Goal: Task Accomplishment & Management: Manage account settings

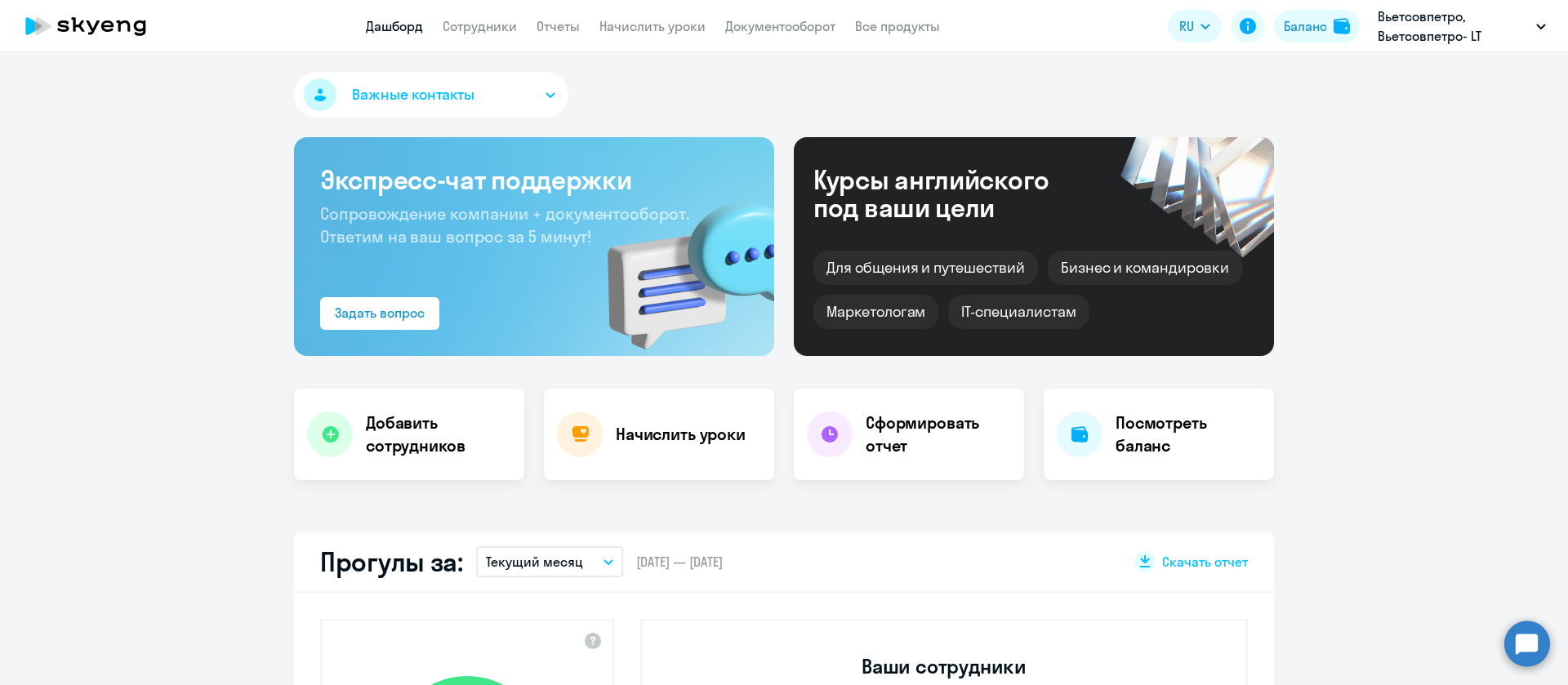
select select "30"
click at [471, 30] on link "Сотрудники" at bounding box center [479, 26] width 74 height 16
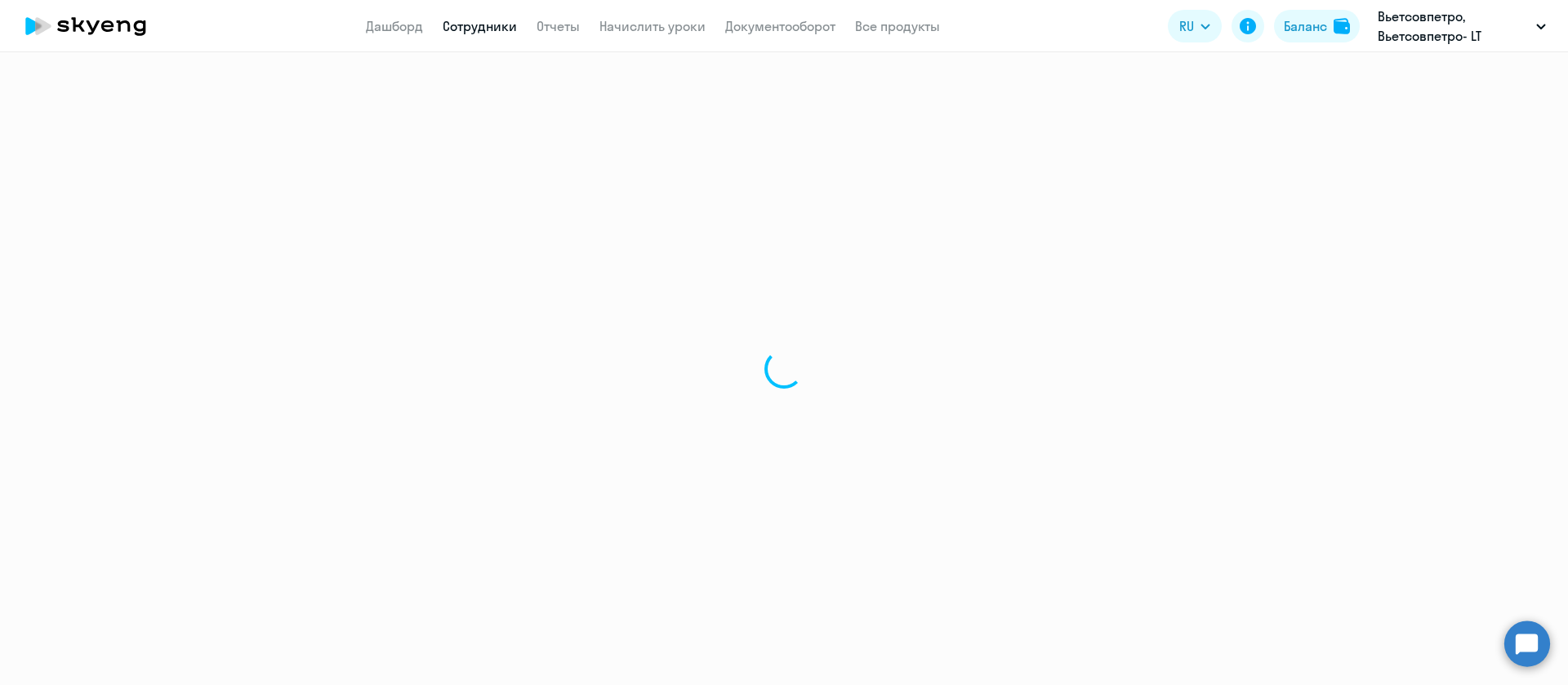
select select "30"
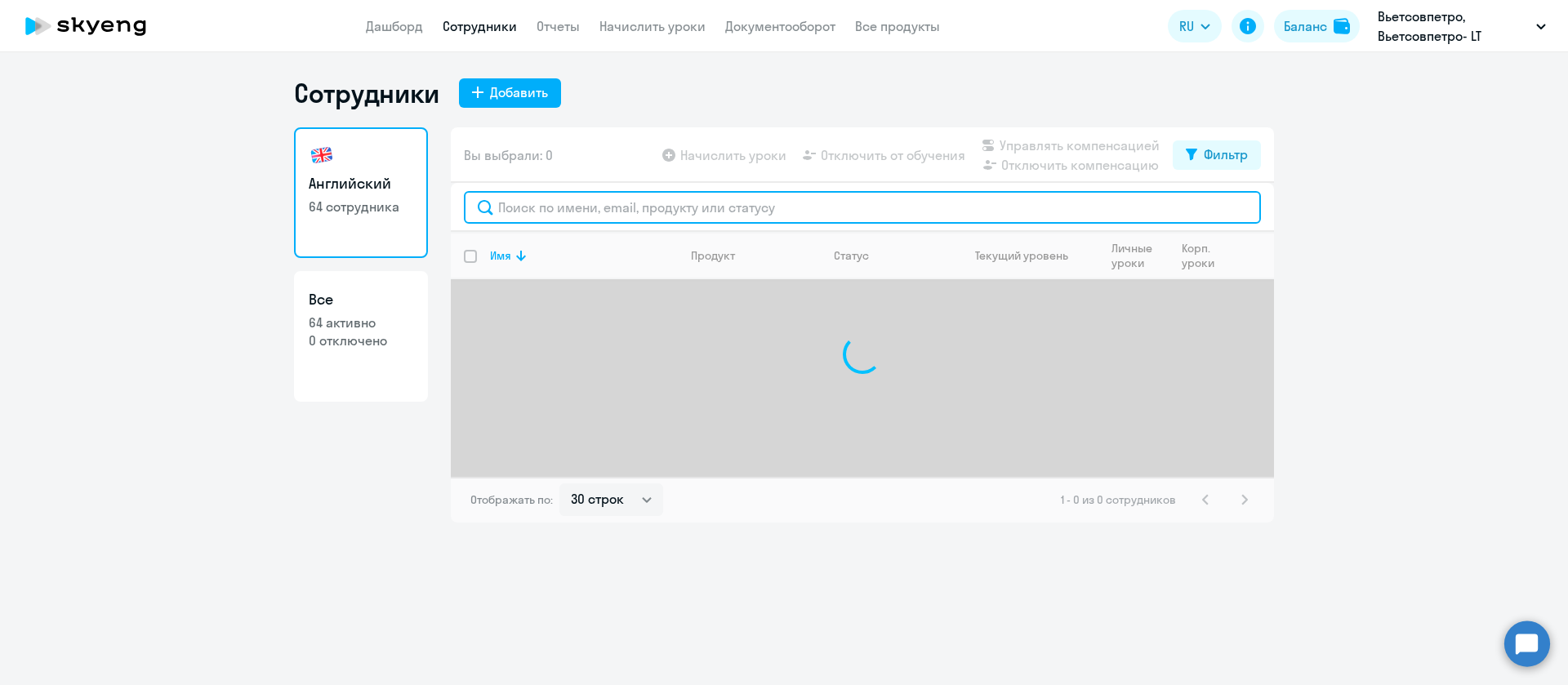
click at [589, 208] on input "text" at bounding box center [862, 207] width 797 height 32
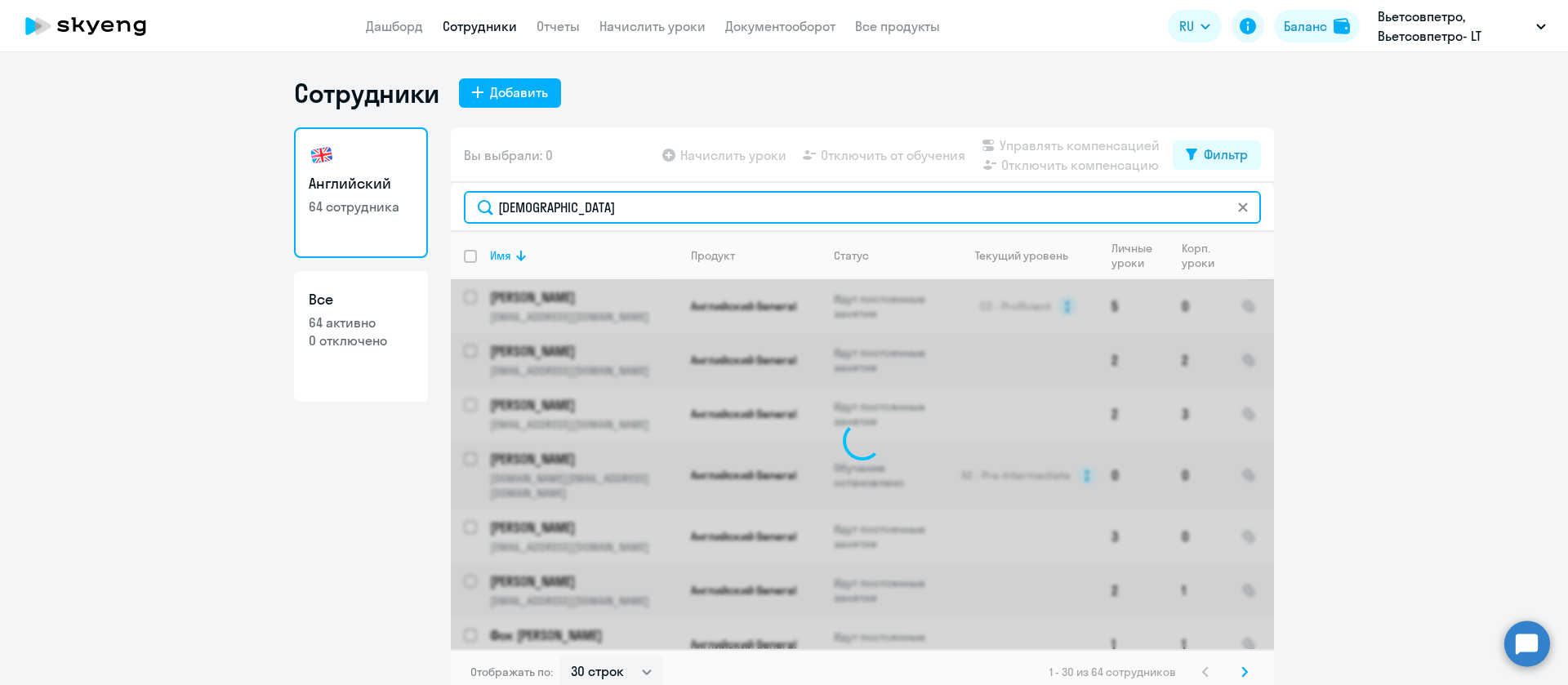
type input "[DEMOGRAPHIC_DATA]"
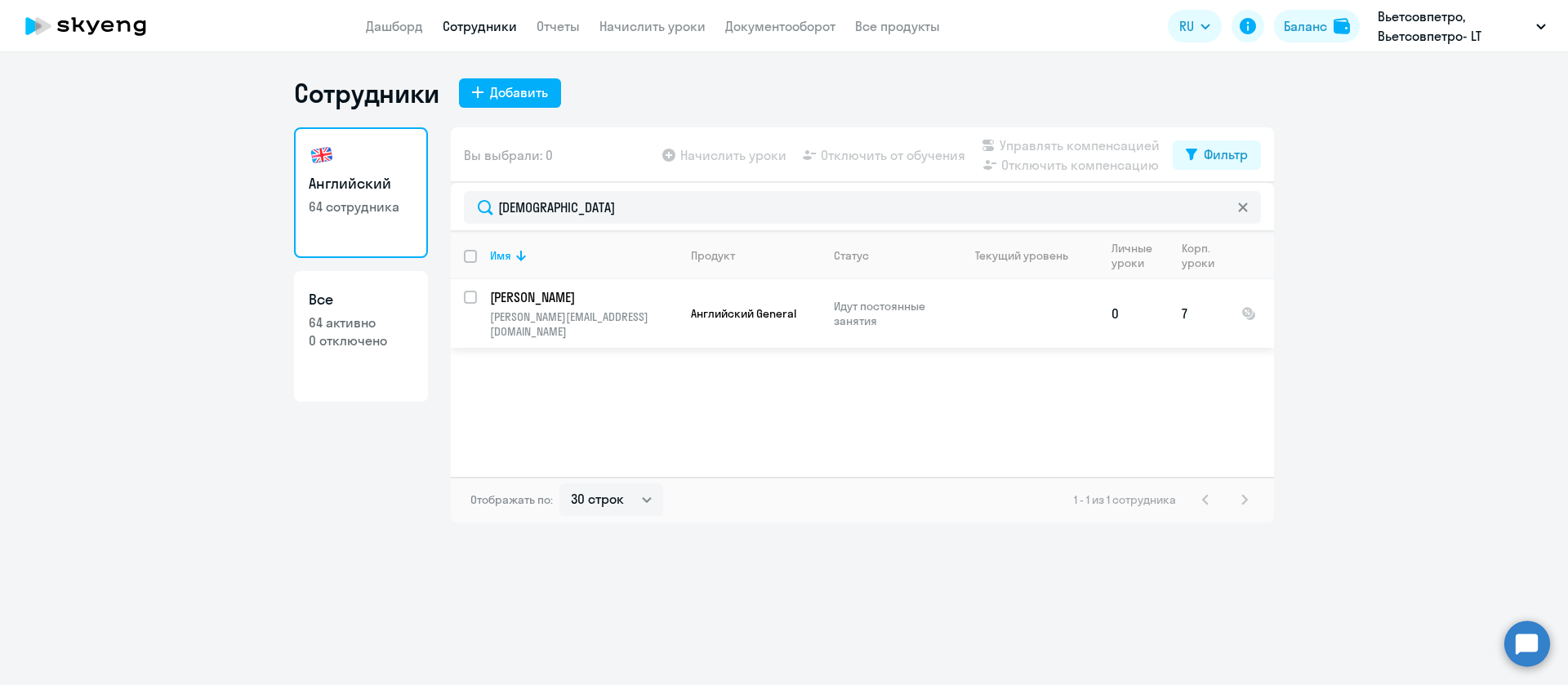
click at [473, 294] on input "select row 4336658" at bounding box center [480, 307] width 32 height 32
checkbox input "true"
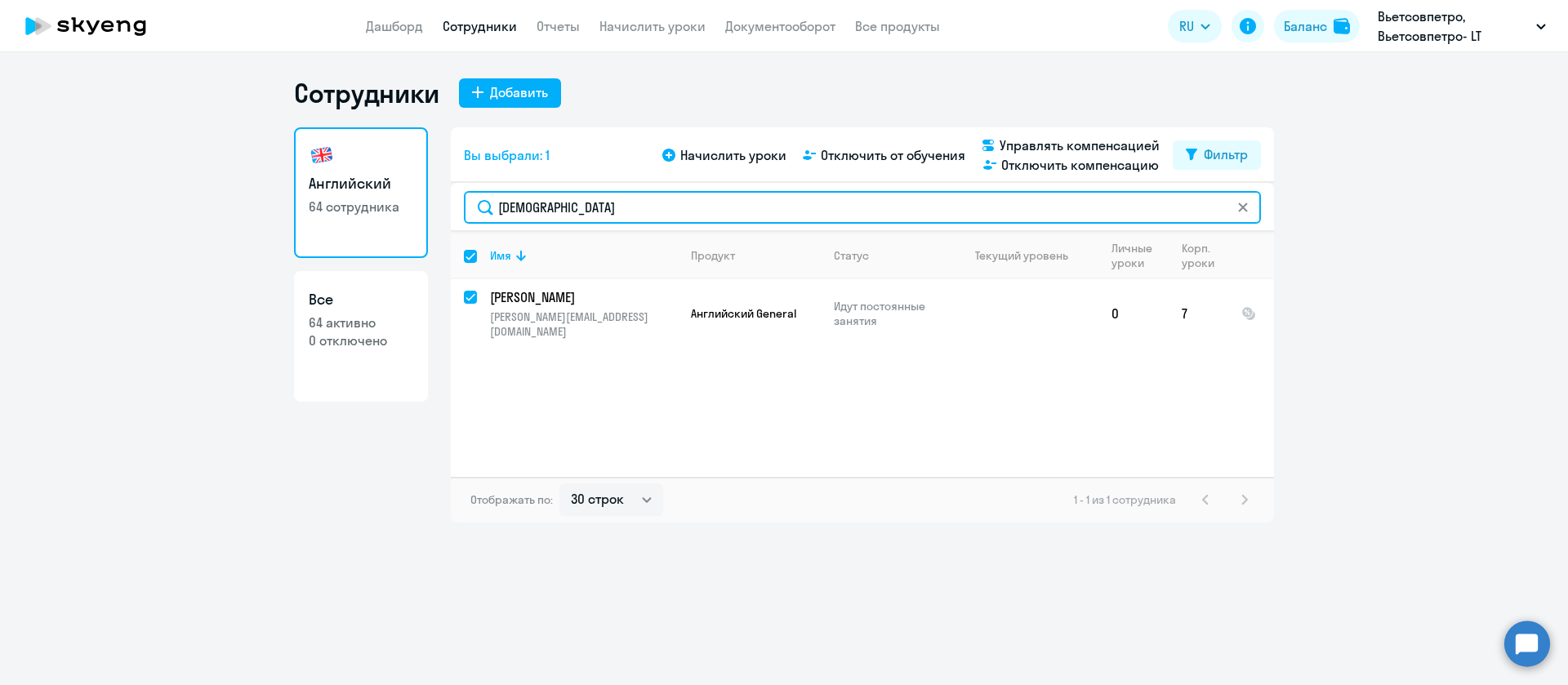
drag, startPoint x: 705, startPoint y: 206, endPoint x: 339, endPoint y: 211, distance: 366.0
click at [339, 211] on div "Английский 64 сотрудника Все 64 активно 0 отключено Вы выбрали: 1 Начислить уро…" at bounding box center [784, 325] width 979 height 396
type input "[PERSON_NAME]"
checkbox input "false"
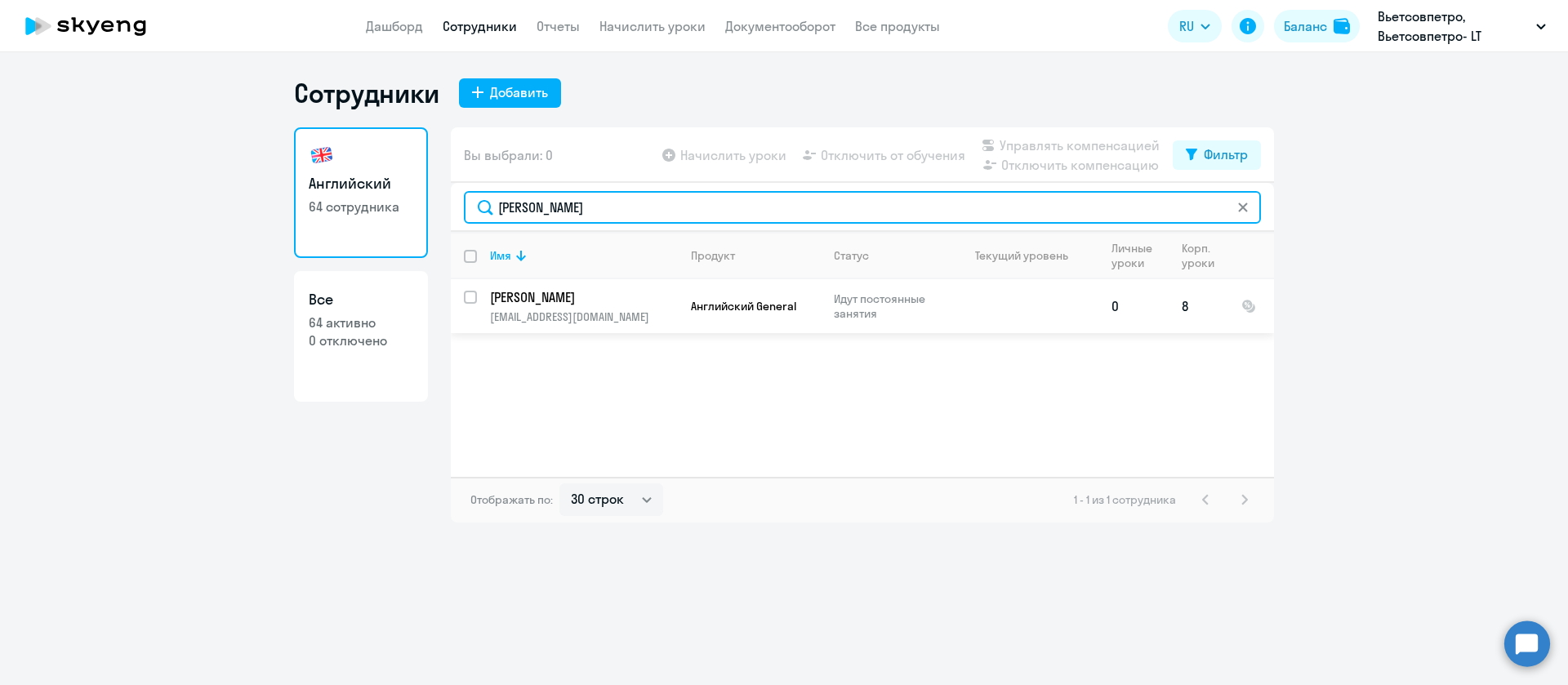
type input "[PERSON_NAME]"
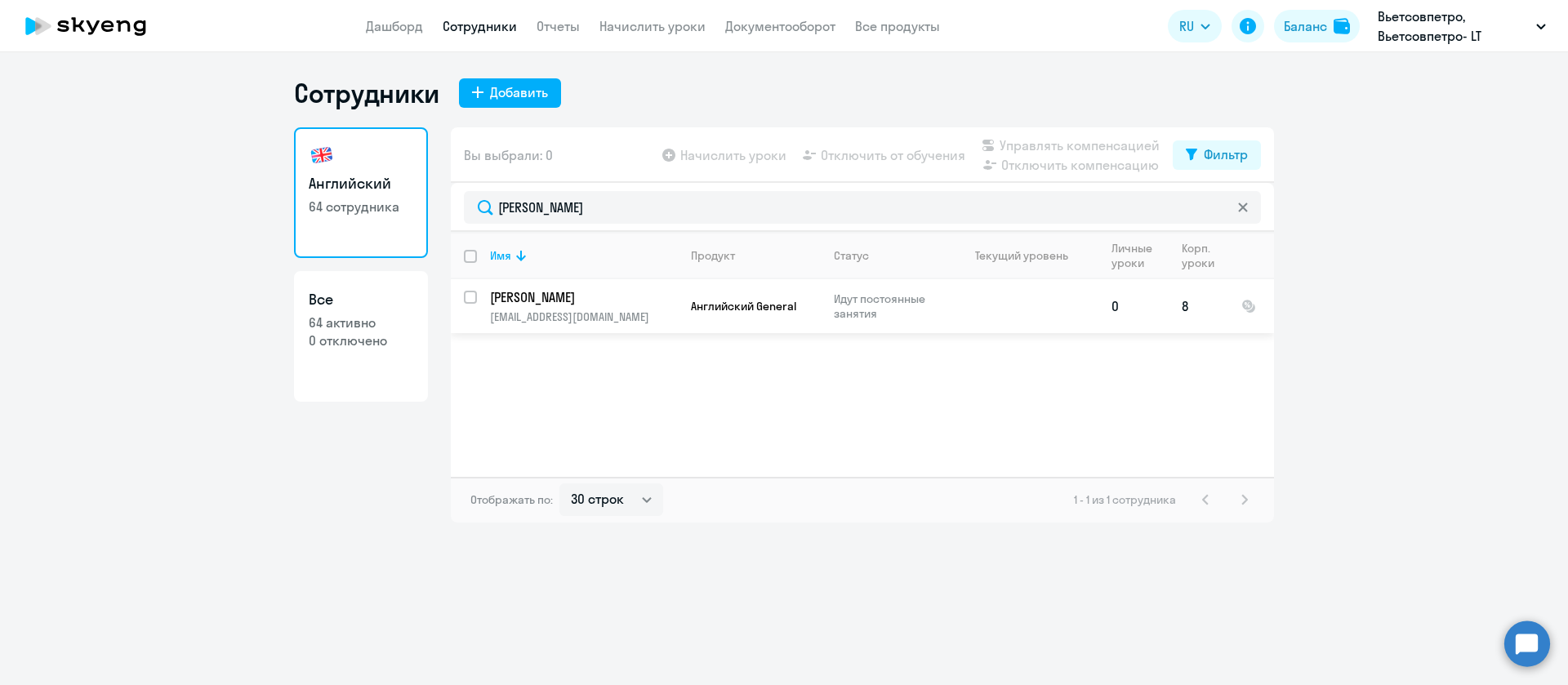
click at [467, 294] on input "select row 38089169" at bounding box center [480, 307] width 32 height 32
checkbox input "true"
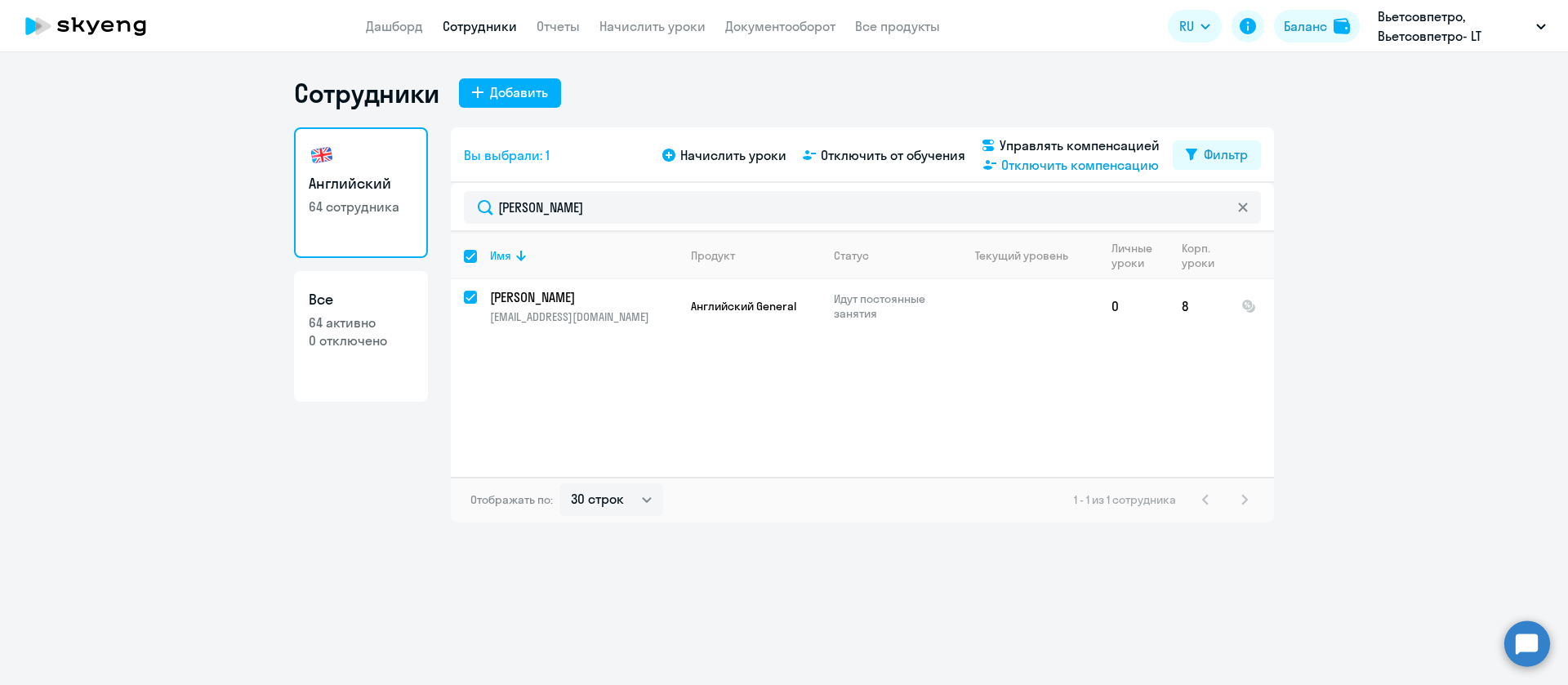
click at [1117, 166] on span "Отключить компенсацию" at bounding box center [1080, 165] width 158 height 20
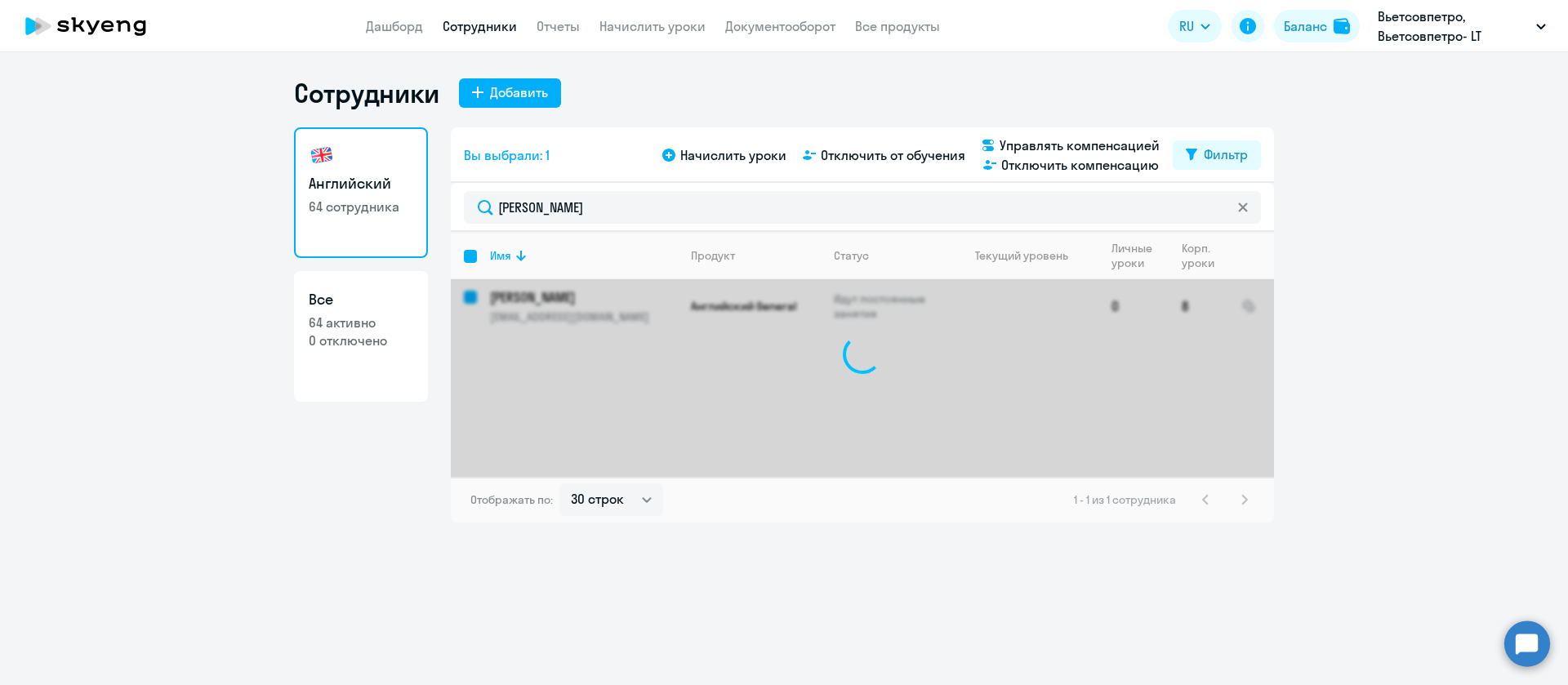
checkbox input "false"
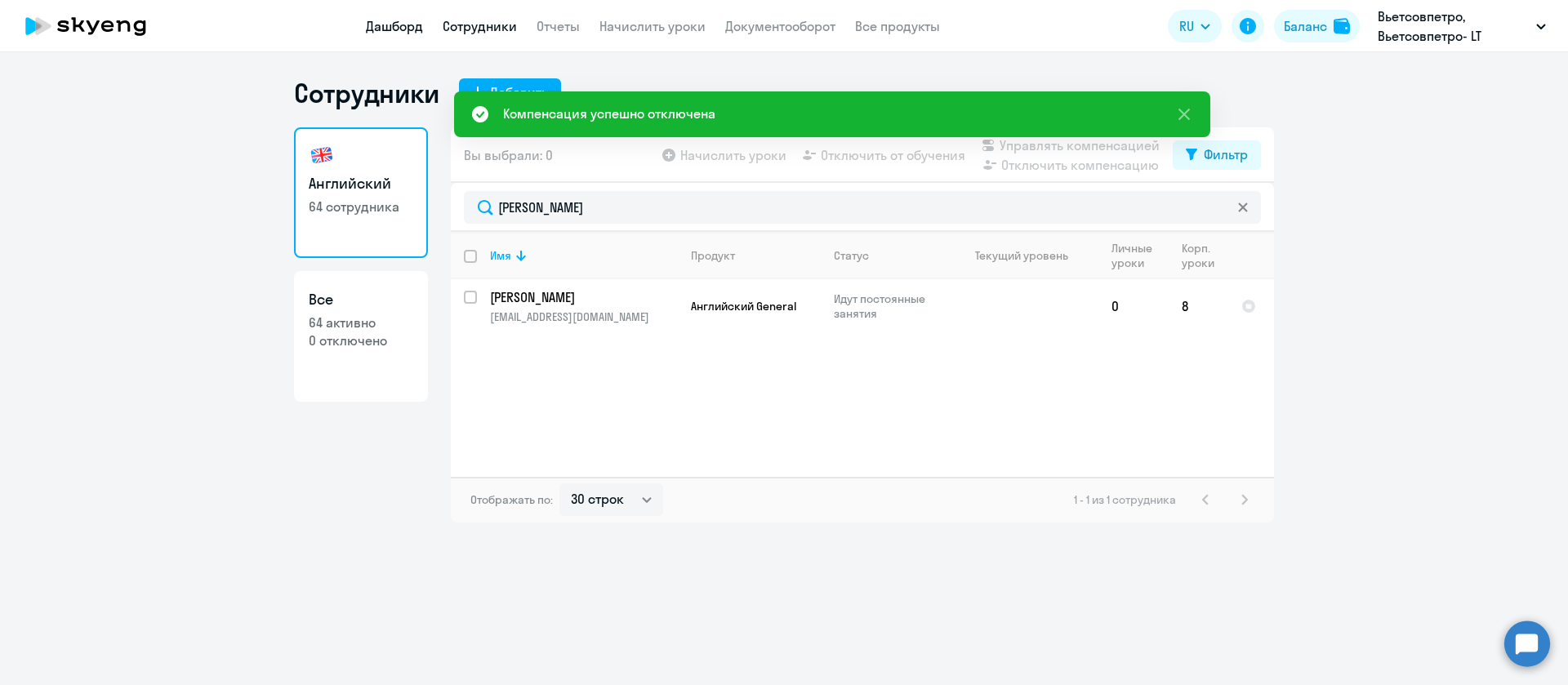
click at [407, 28] on link "Дашборд" at bounding box center [395, 26] width 57 height 16
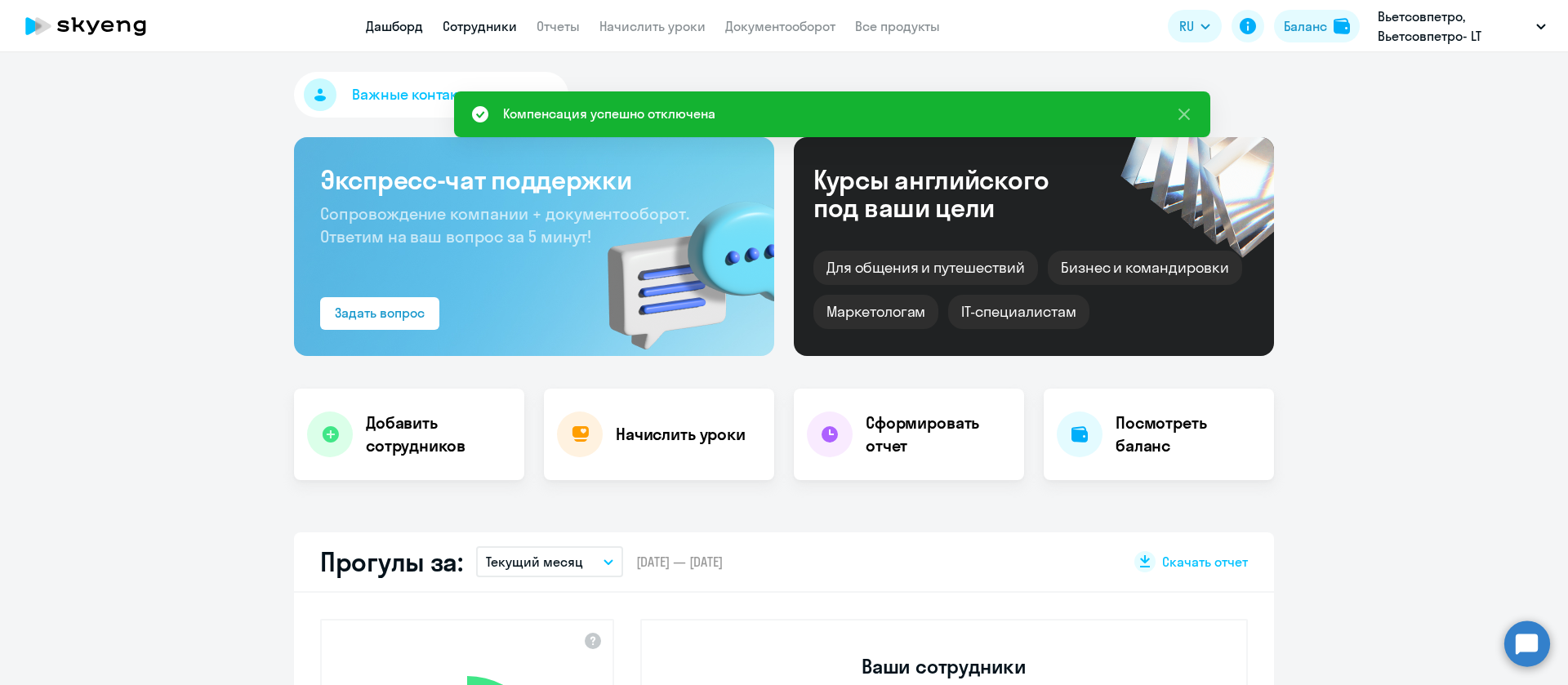
select select "30"
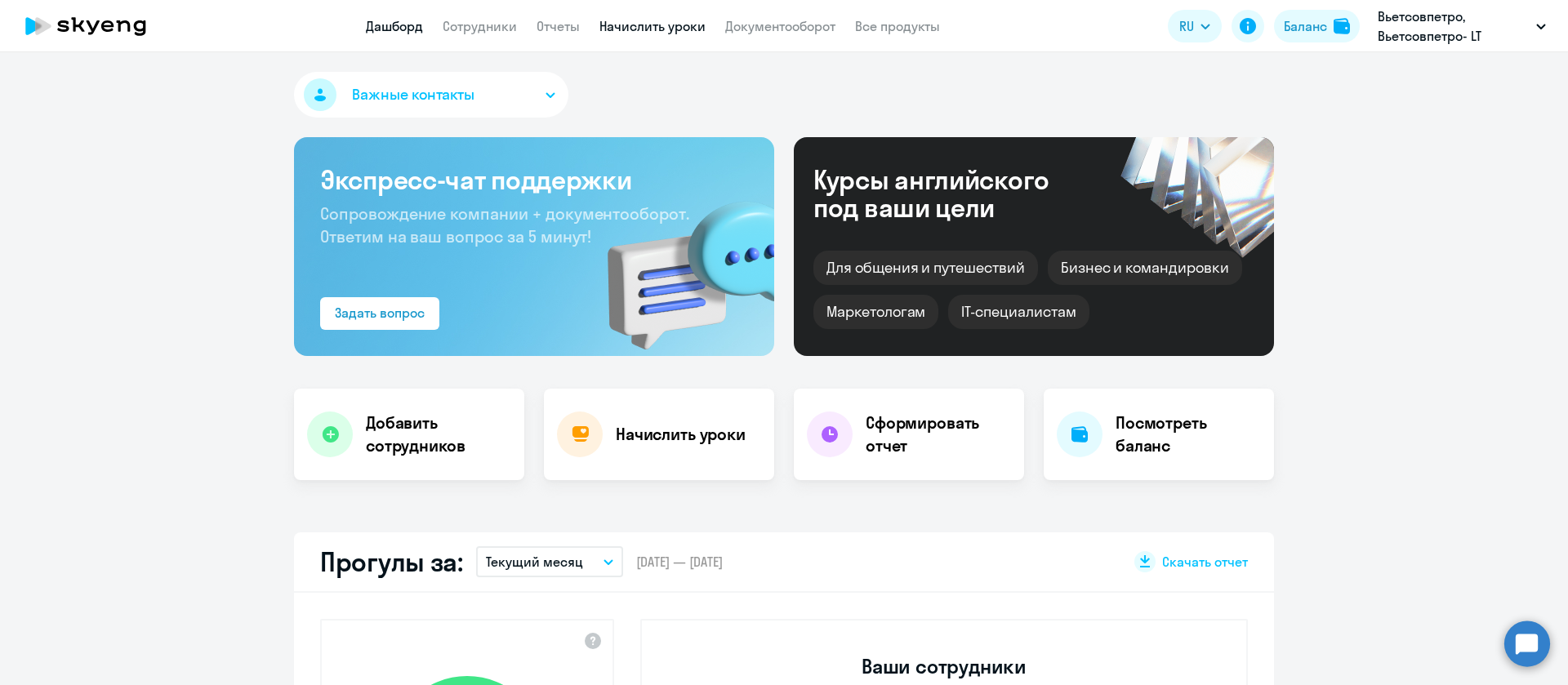
click at [672, 29] on link "Начислить уроки" at bounding box center [652, 26] width 106 height 16
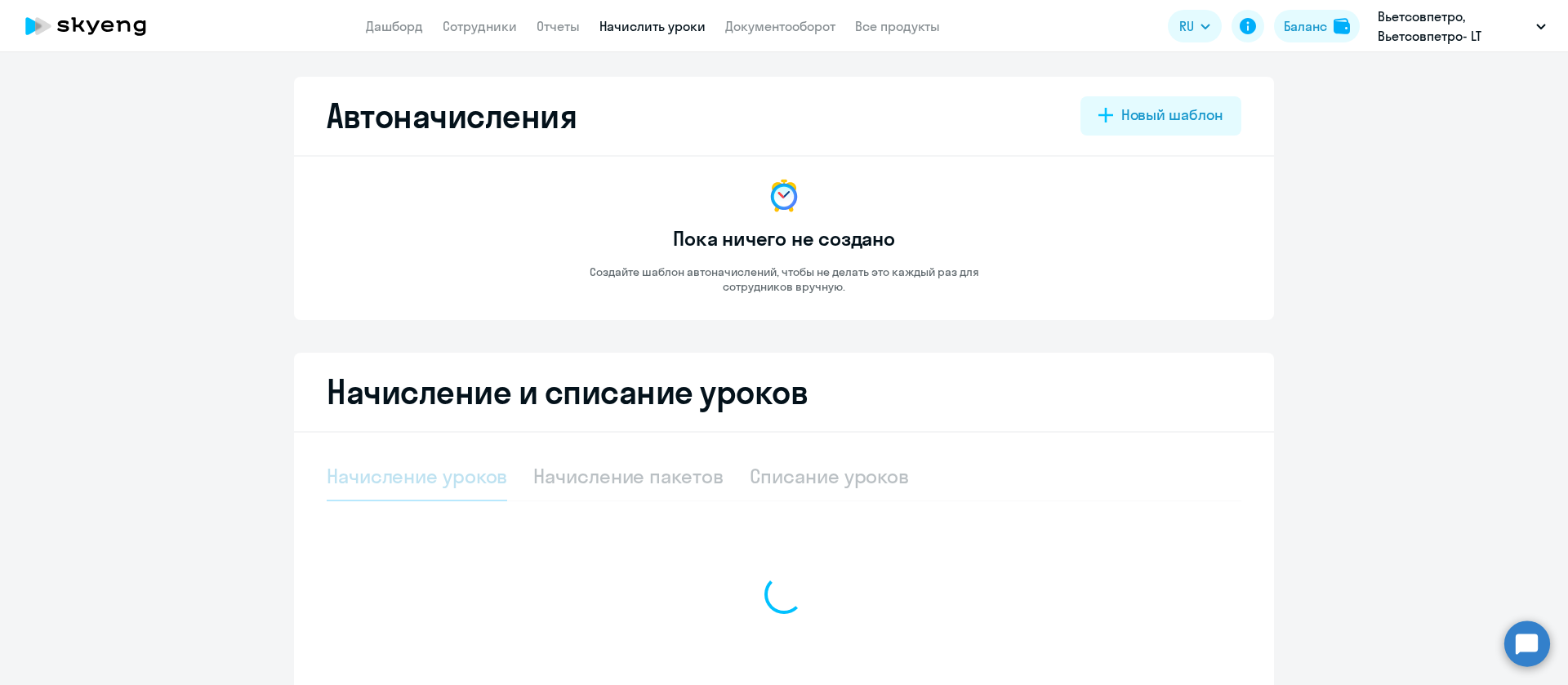
select select "10"
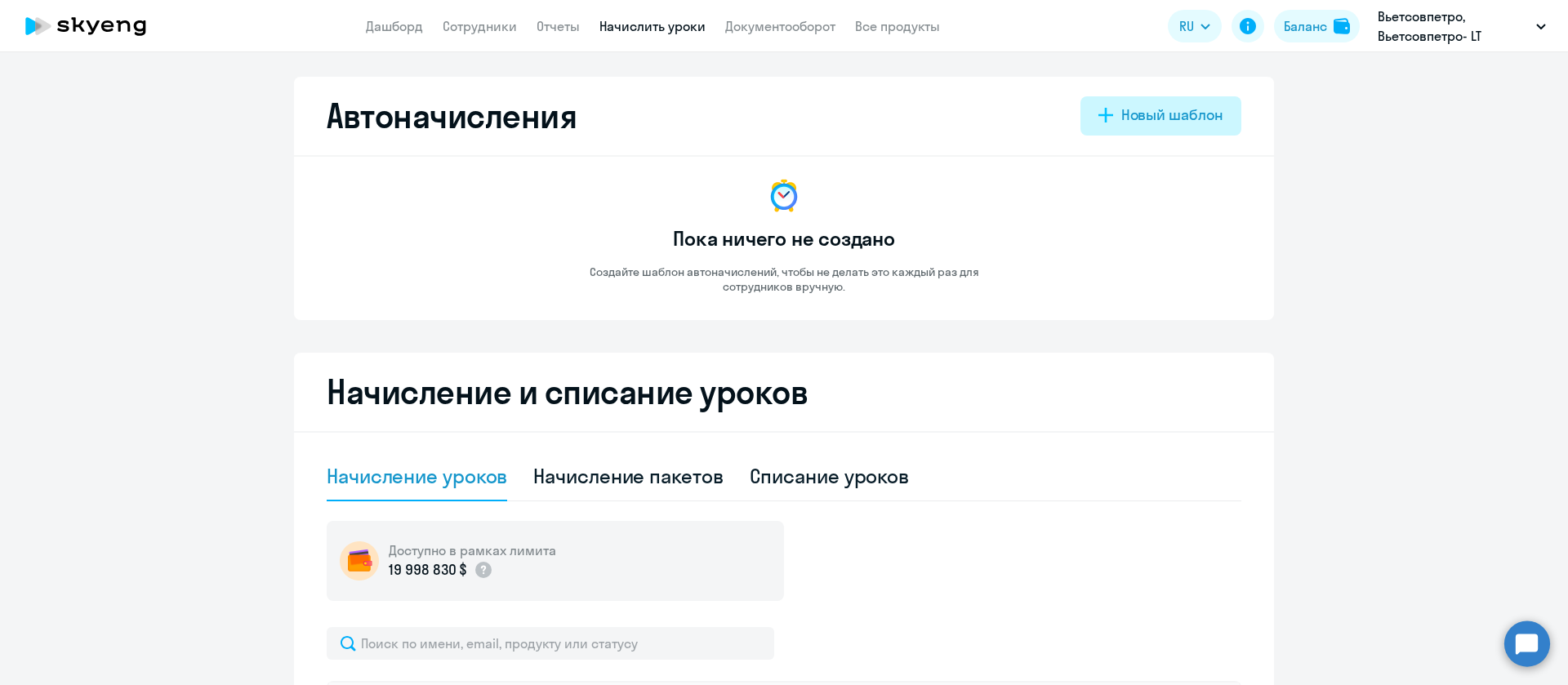
click at [1171, 112] on div "Новый шаблон" at bounding box center [1171, 115] width 102 height 21
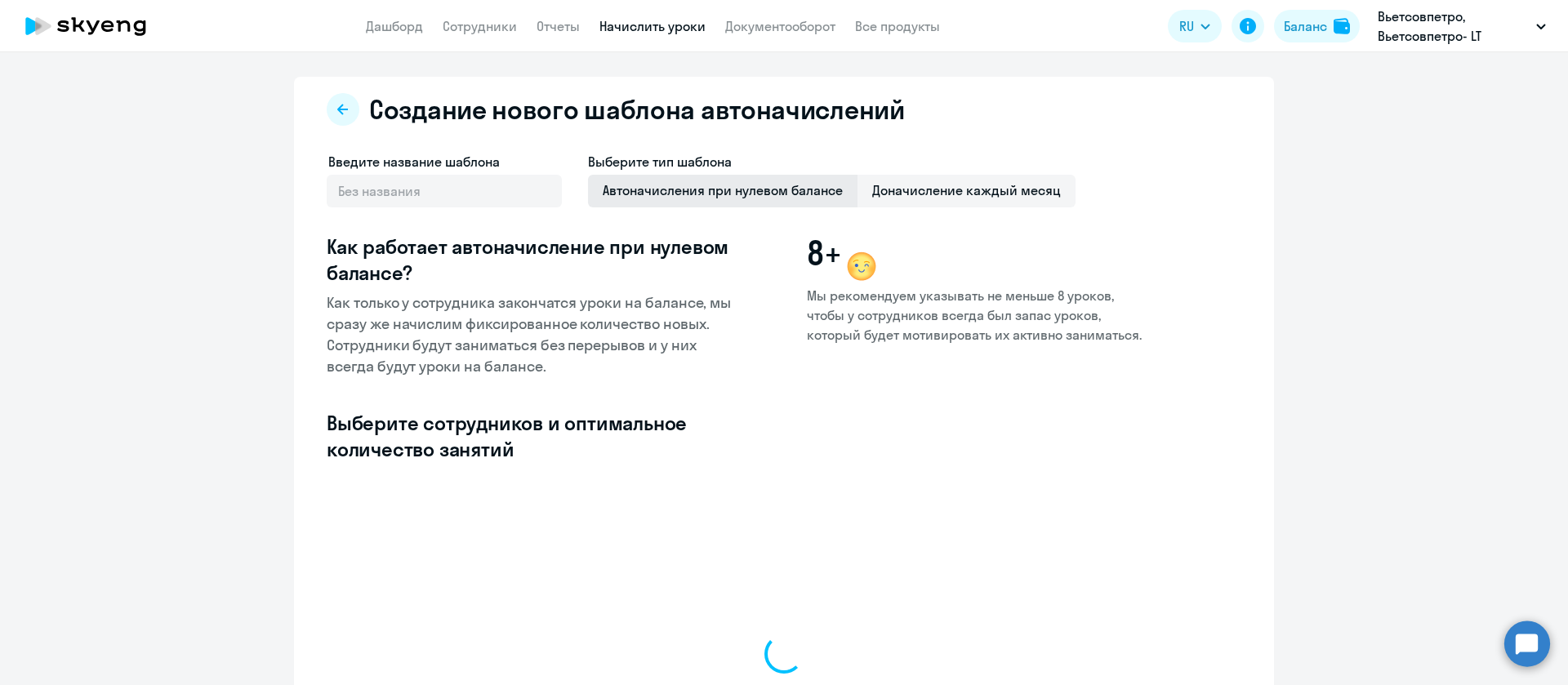
select select "10"
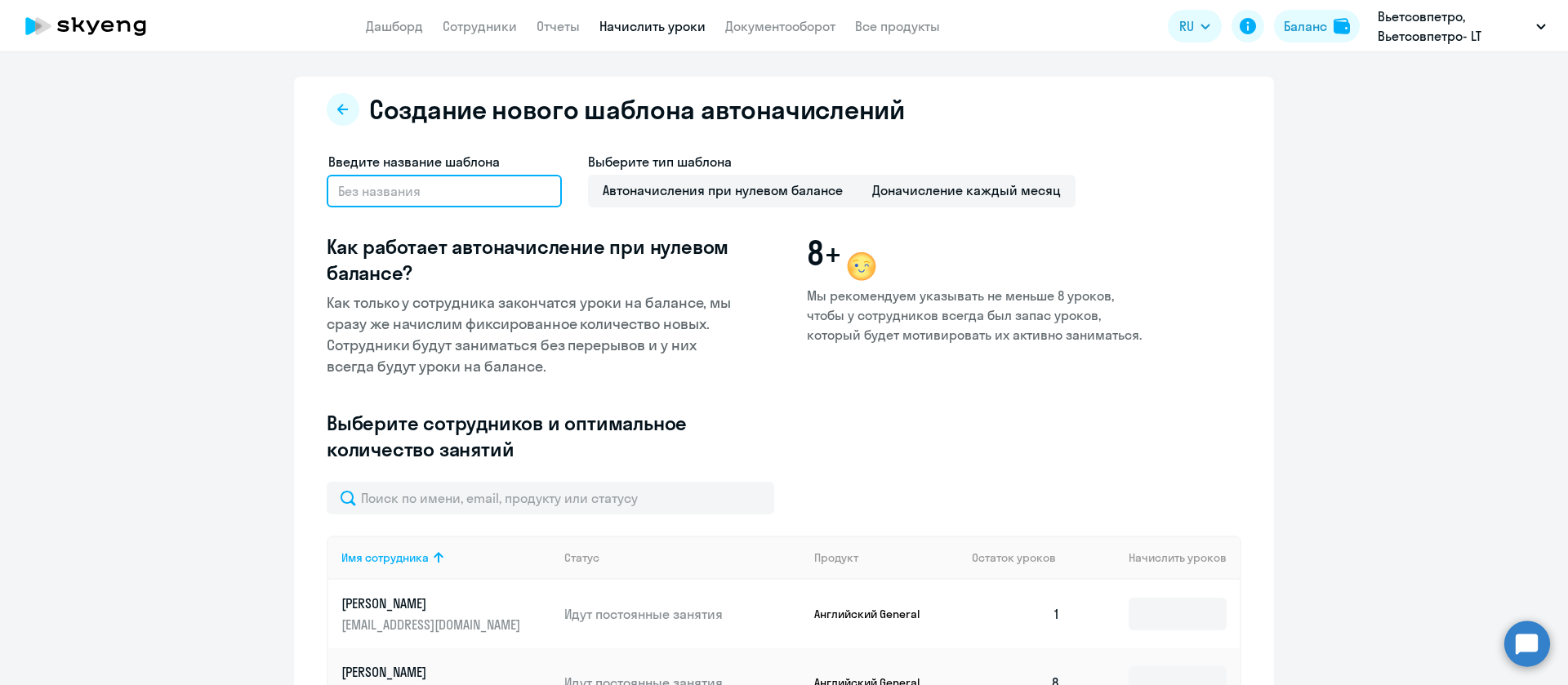
click at [411, 193] on input "text" at bounding box center [443, 191] width 235 height 32
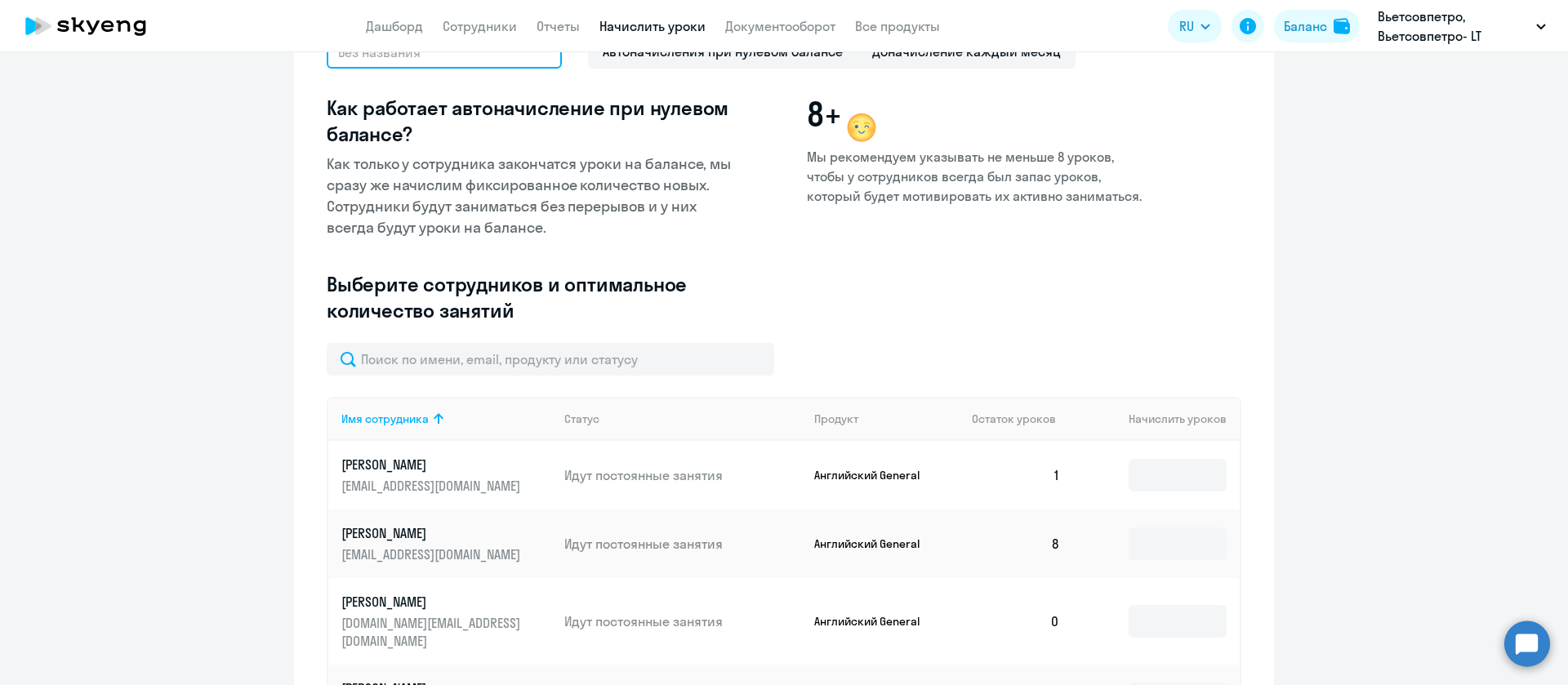
scroll to position [245, 0]
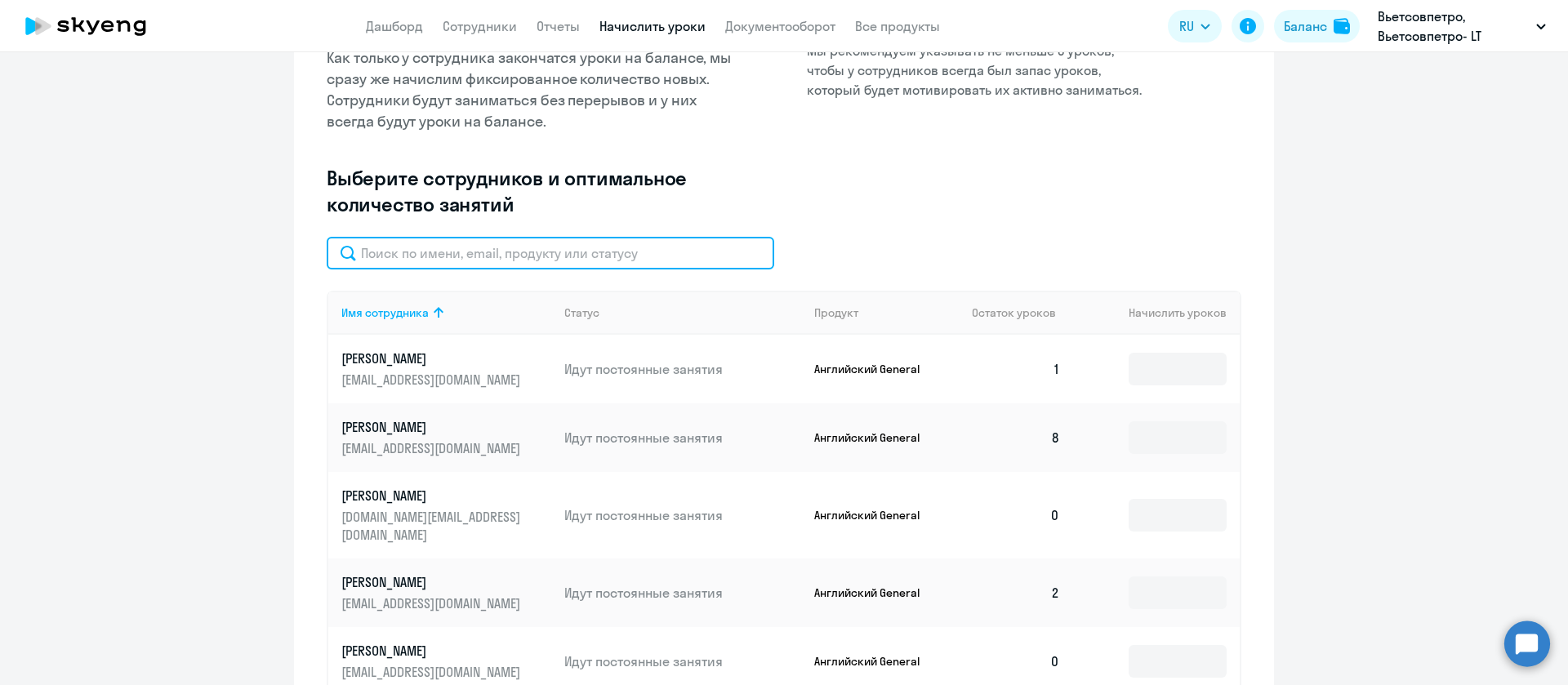
click at [526, 250] on input "text" at bounding box center [550, 253] width 448 height 32
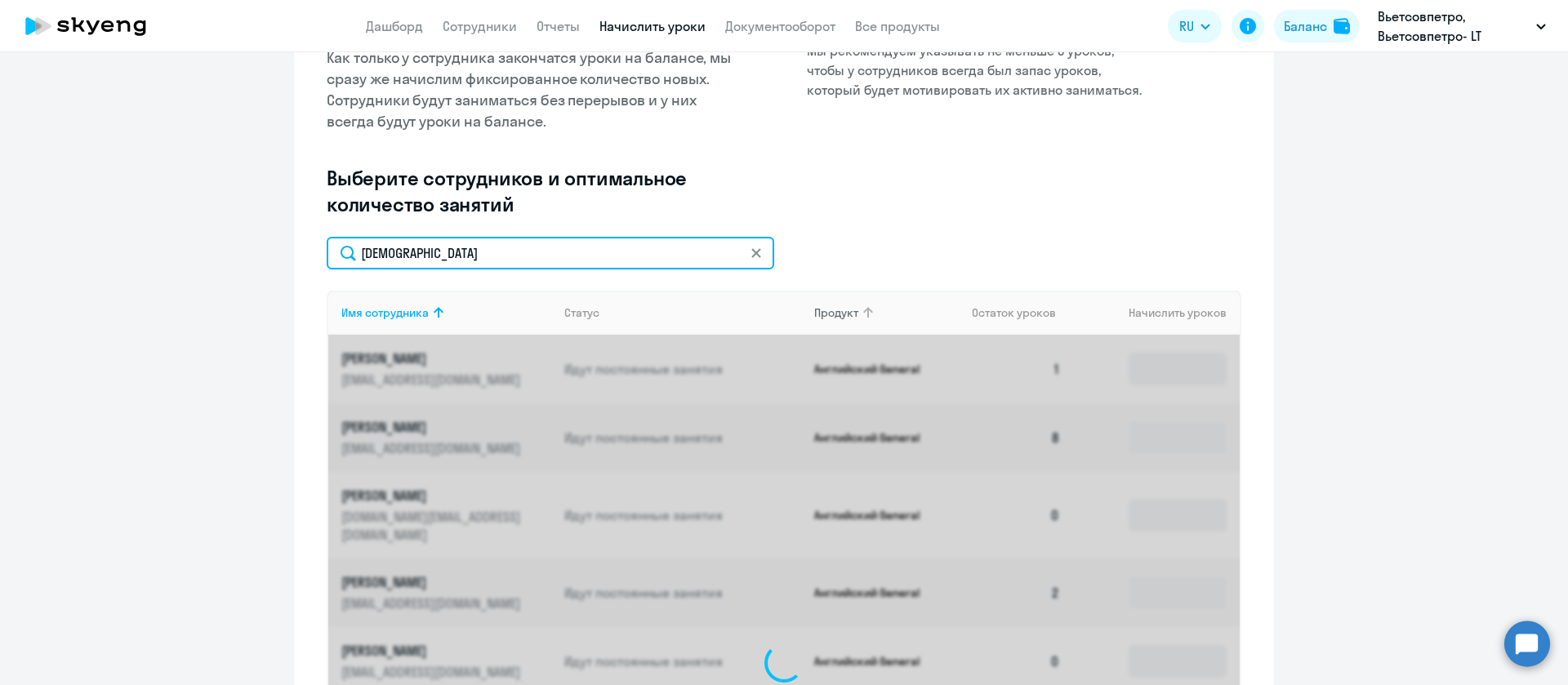
scroll to position [233, 0]
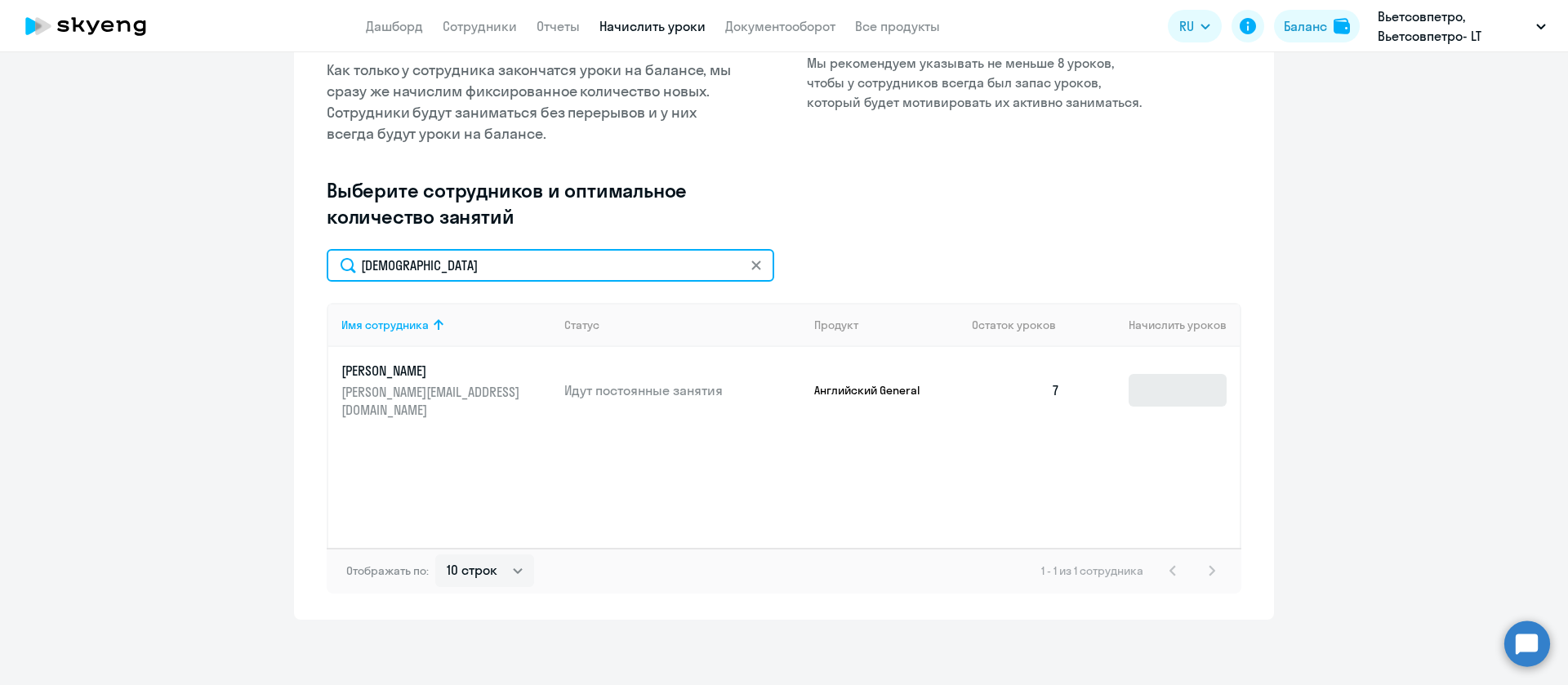
type input "[DEMOGRAPHIC_DATA]"
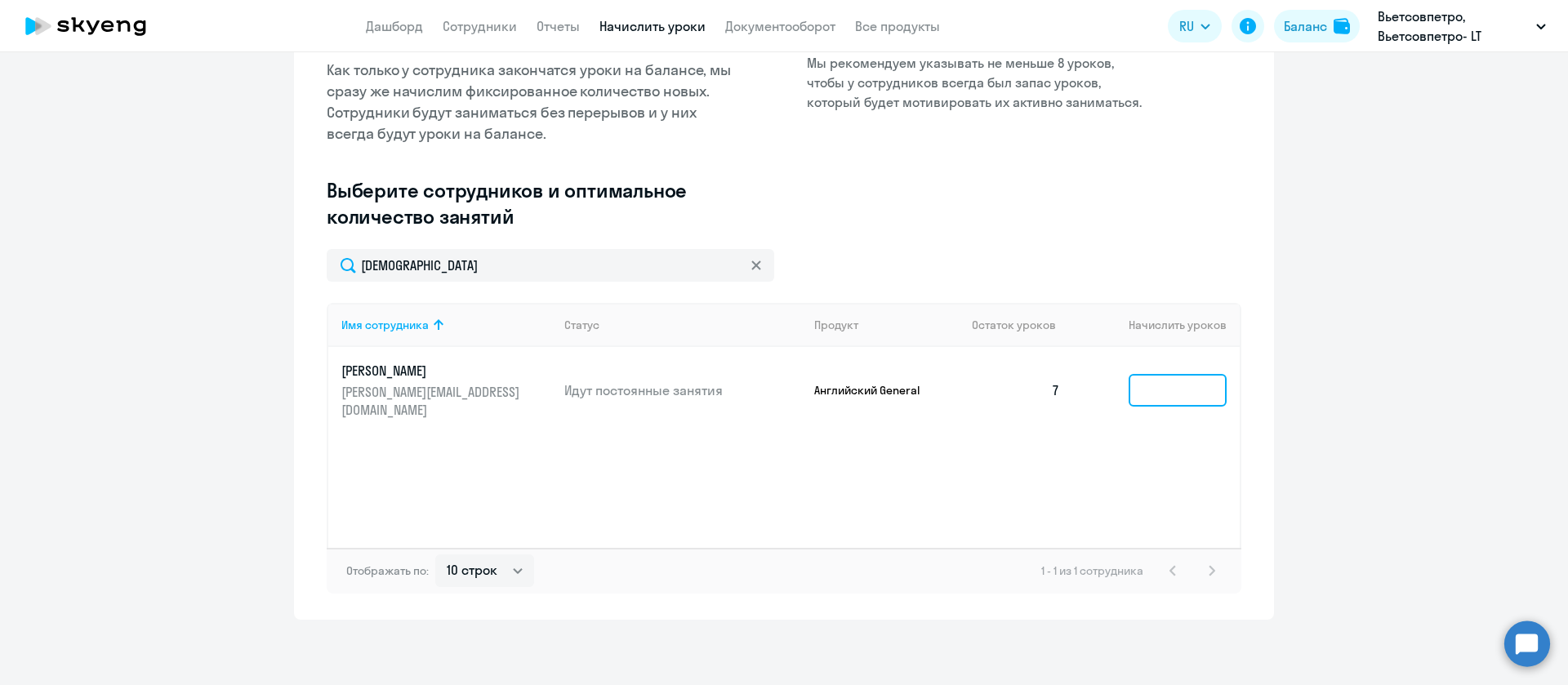
click at [1148, 374] on input at bounding box center [1177, 390] width 98 height 32
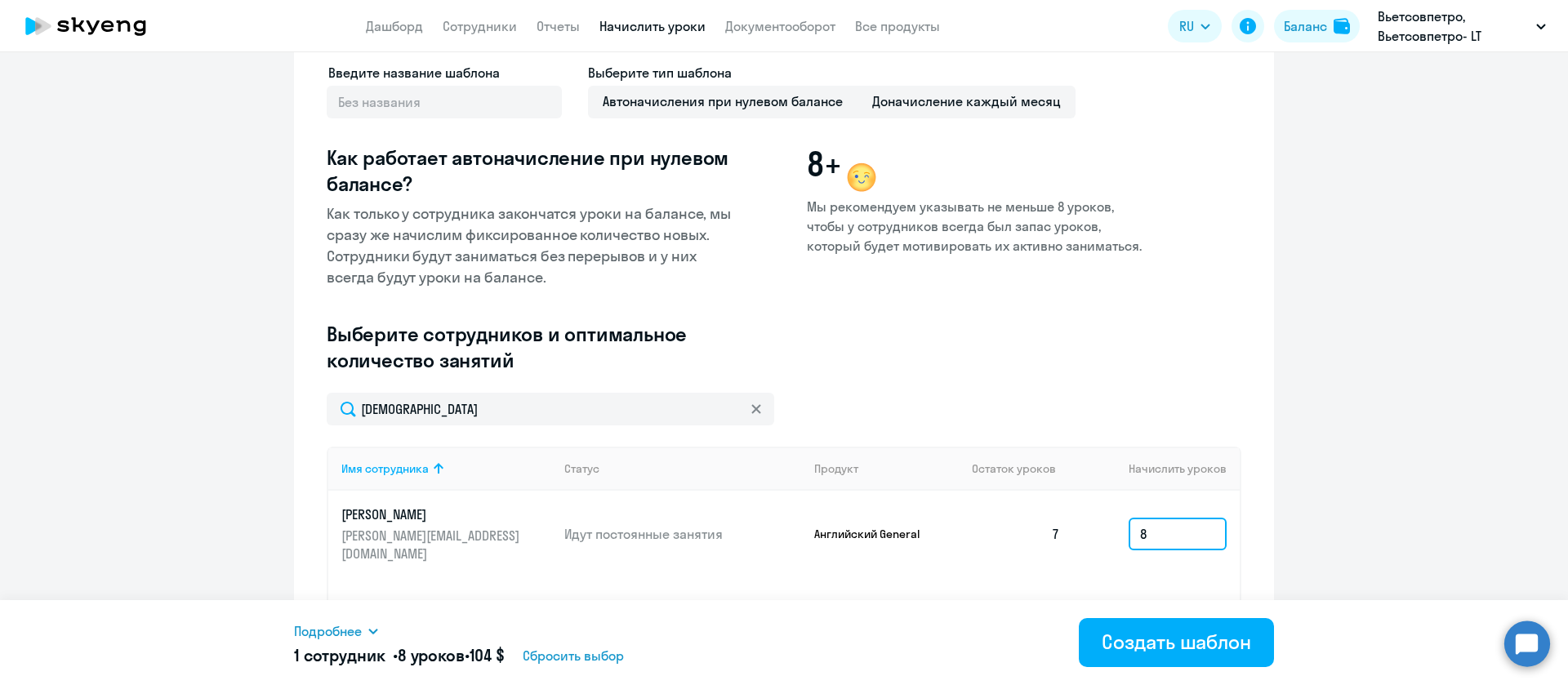
scroll to position [0, 0]
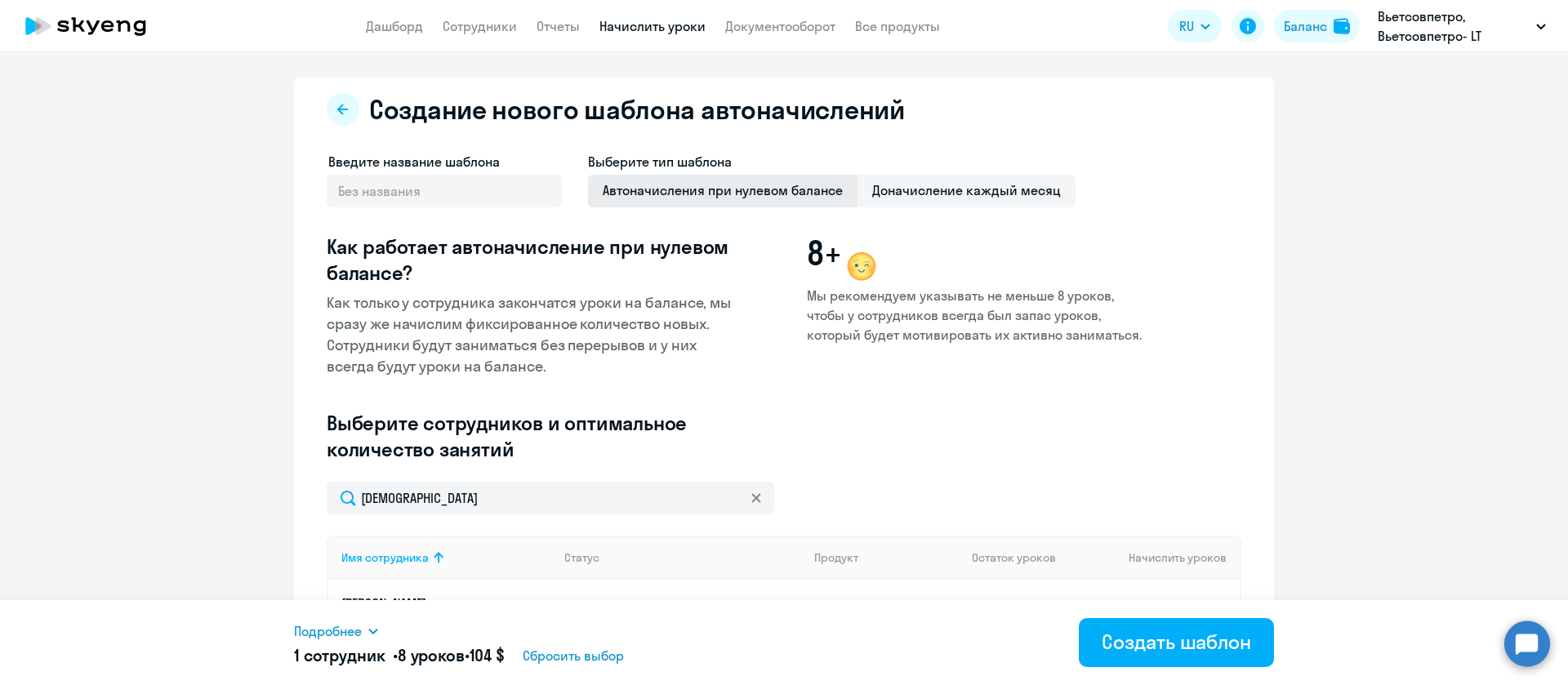
type input "8"
click at [687, 182] on span "Автоначисления при нулевом балансе" at bounding box center [722, 191] width 269 height 32
click at [0, 0] on input "Автоначисления при нулевом балансе" at bounding box center [0, 0] width 0 height 0
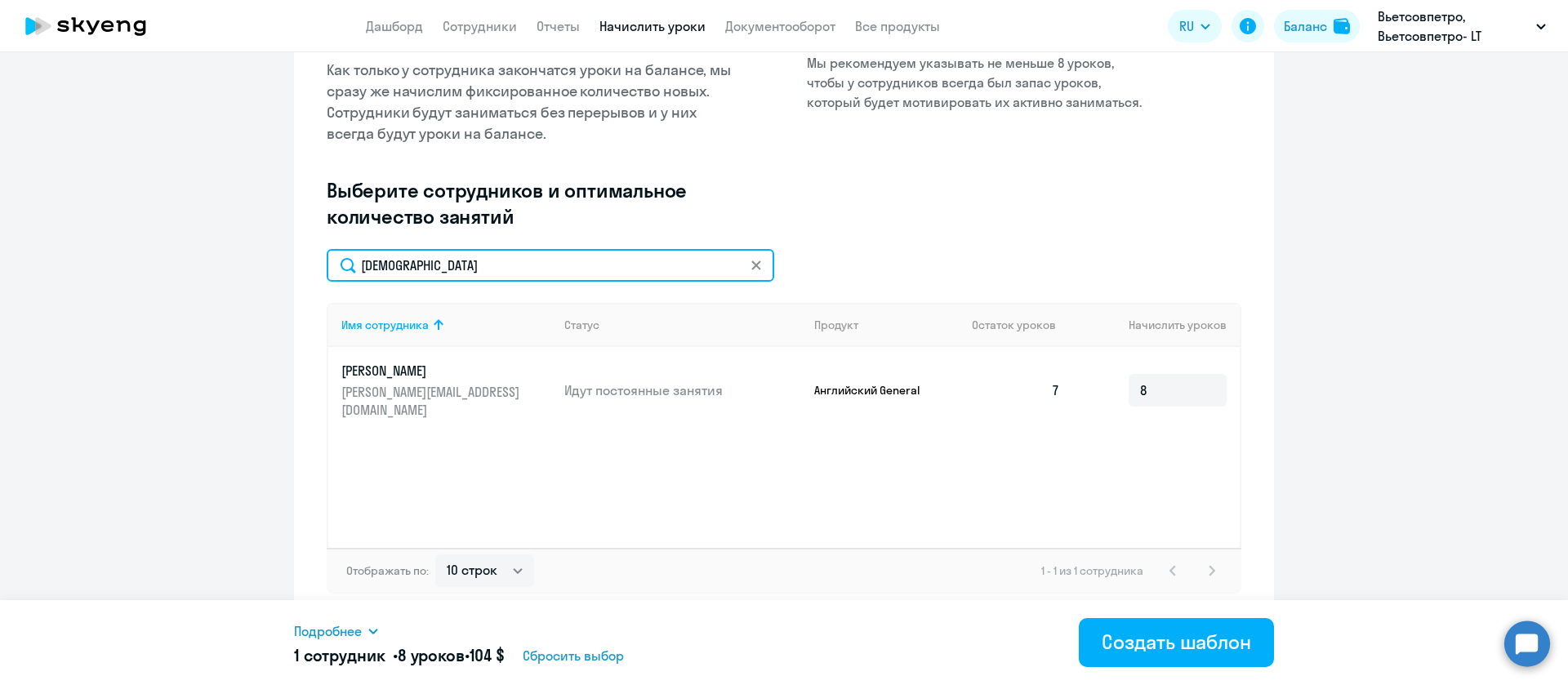
drag, startPoint x: 465, startPoint y: 270, endPoint x: 285, endPoint y: 259, distance: 180.3
click at [294, 259] on div "Создание нового шаблона автоначислений Введите название шаблона Выберите тип ша…" at bounding box center [784, 232] width 979 height 776
type input "[PERSON_NAME]"
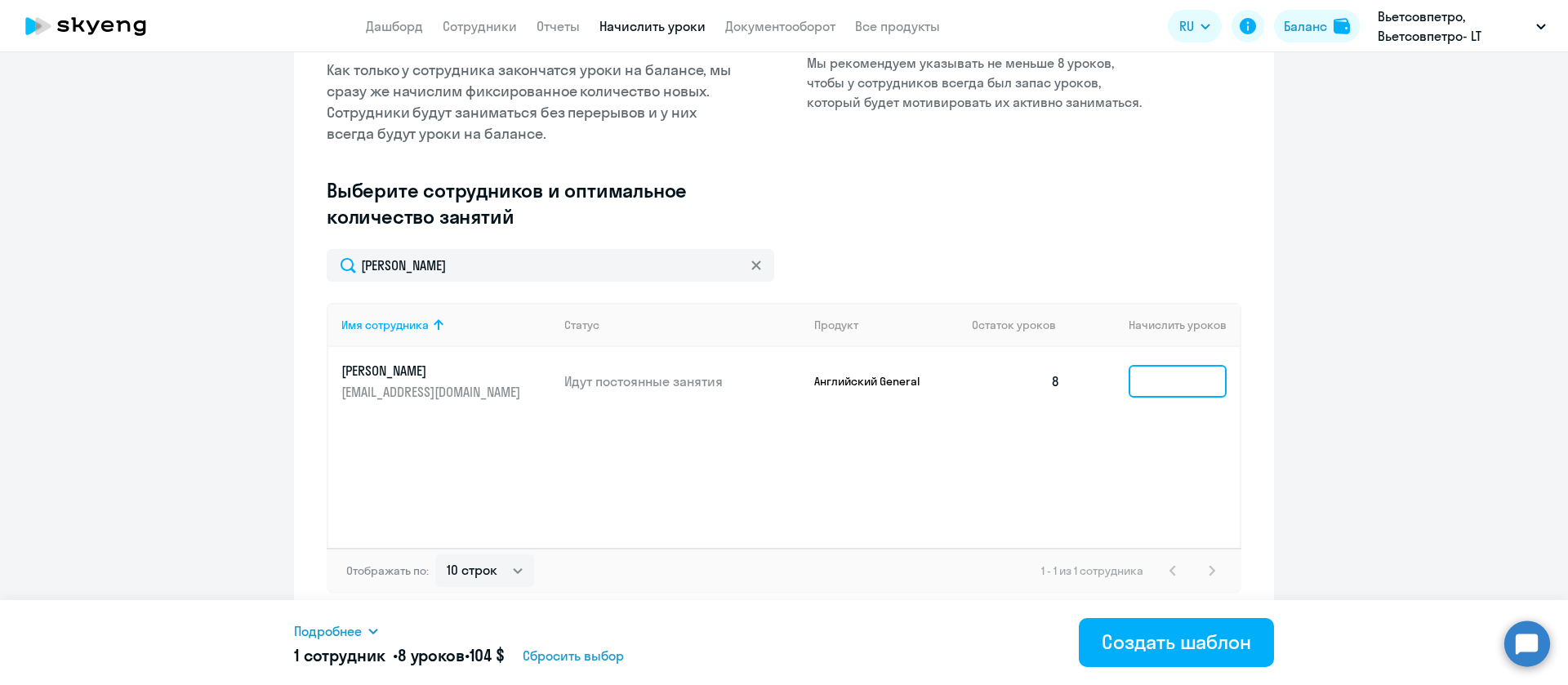
click at [1187, 390] on input at bounding box center [1177, 382] width 98 height 32
type input "8"
click at [751, 263] on icon at bounding box center [755, 264] width 9 height 9
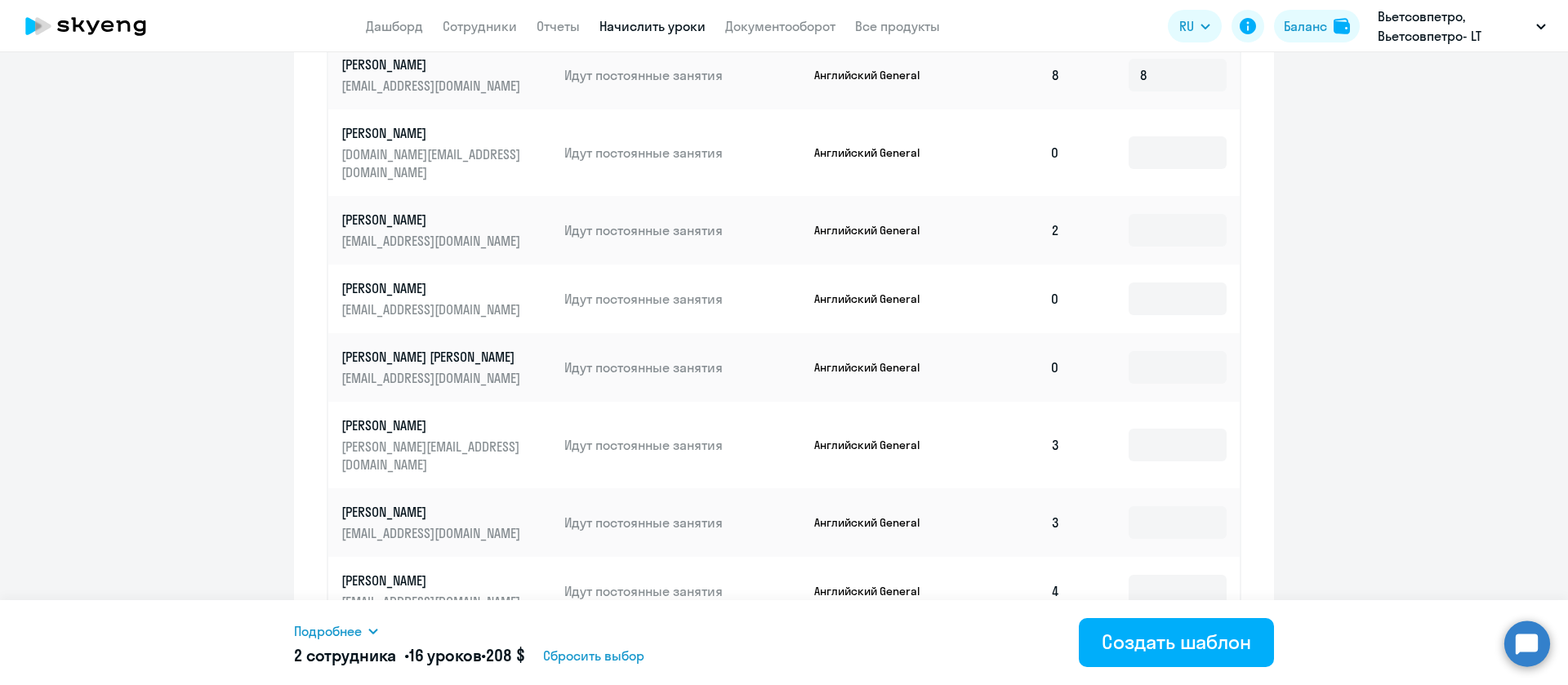
scroll to position [718, 0]
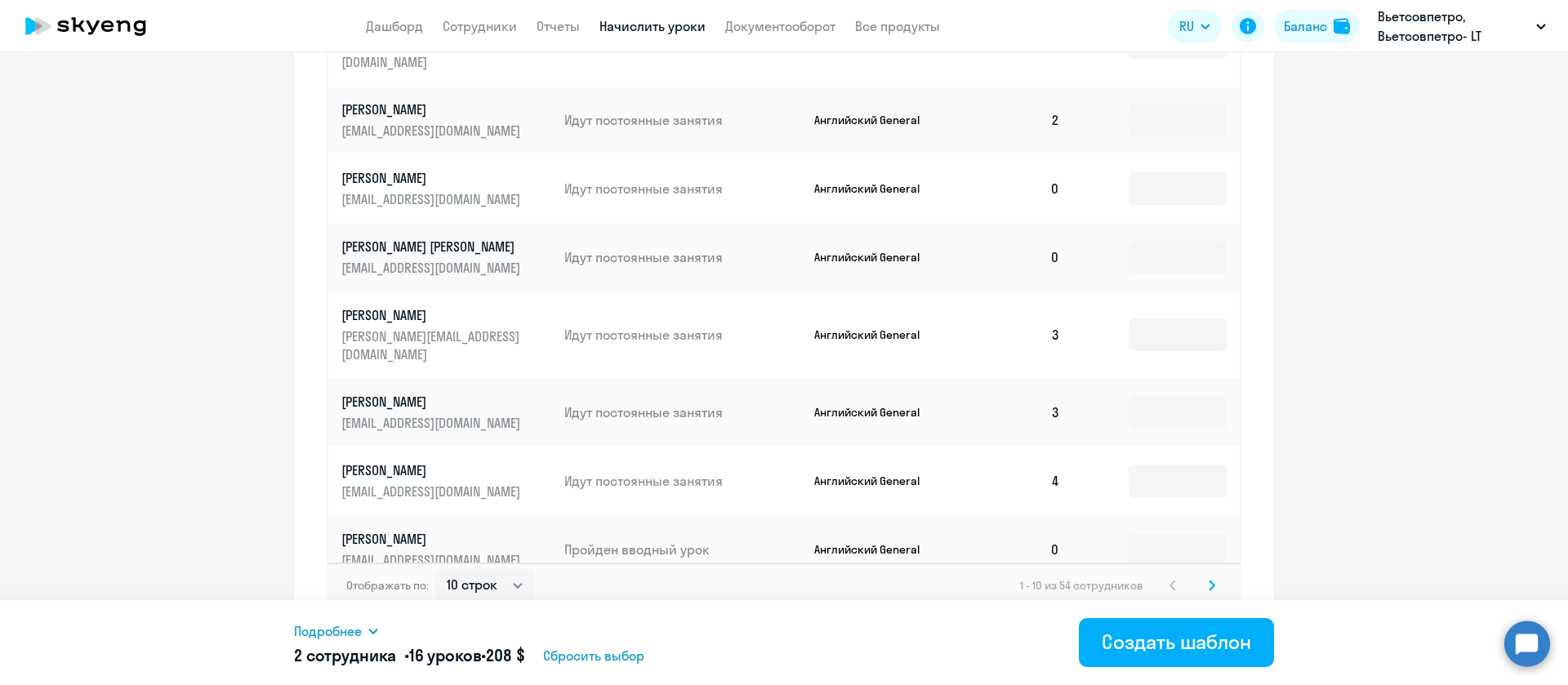
click at [1209, 580] on icon at bounding box center [1211, 586] width 7 height 11
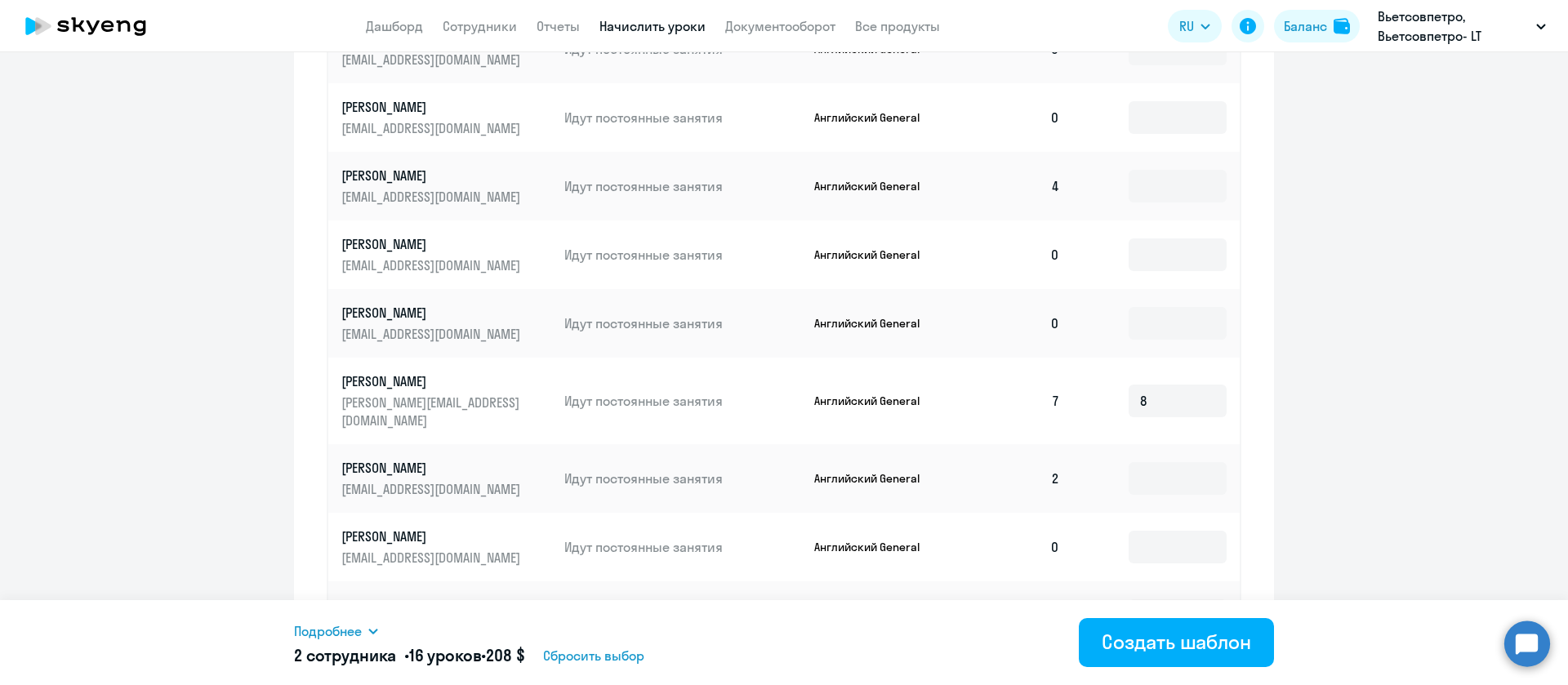
scroll to position [596, 0]
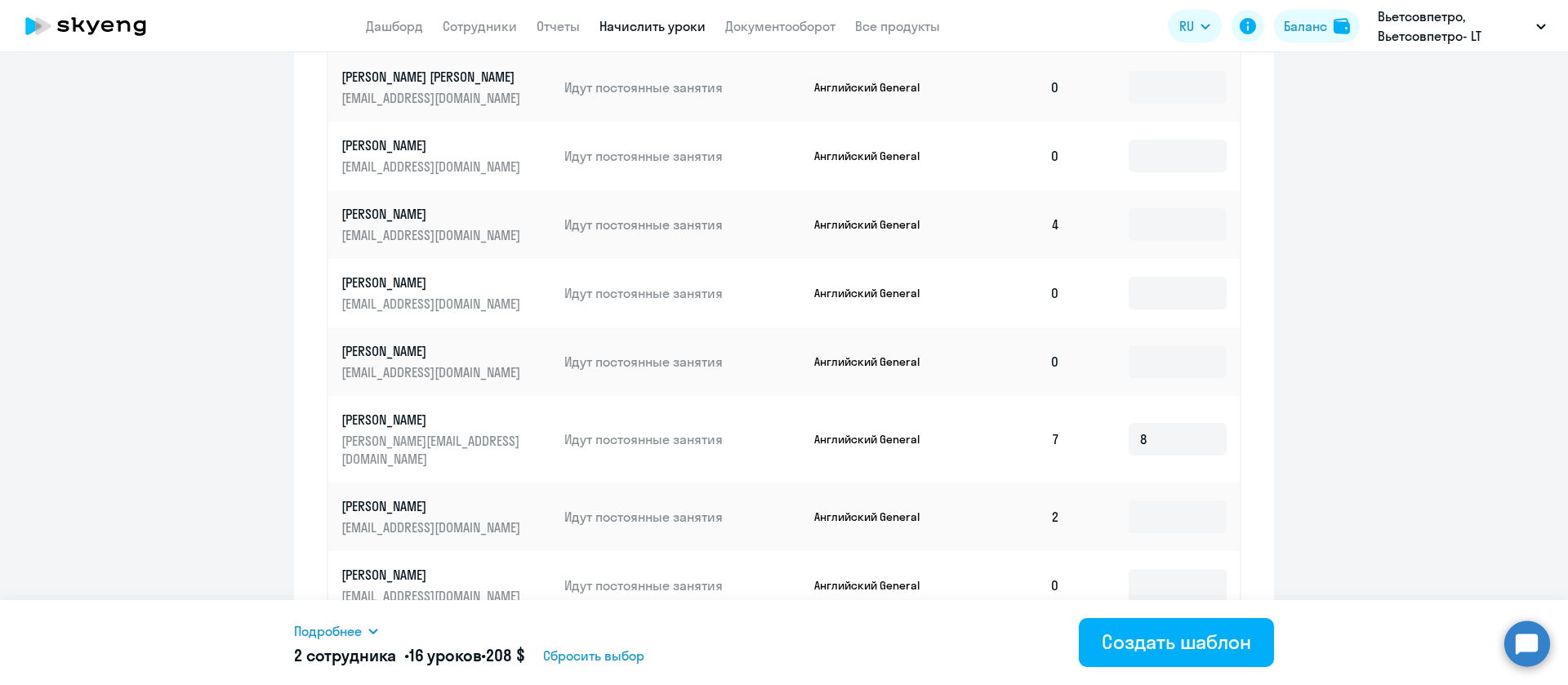
click at [325, 627] on span "Подробнее" at bounding box center [327, 631] width 68 height 20
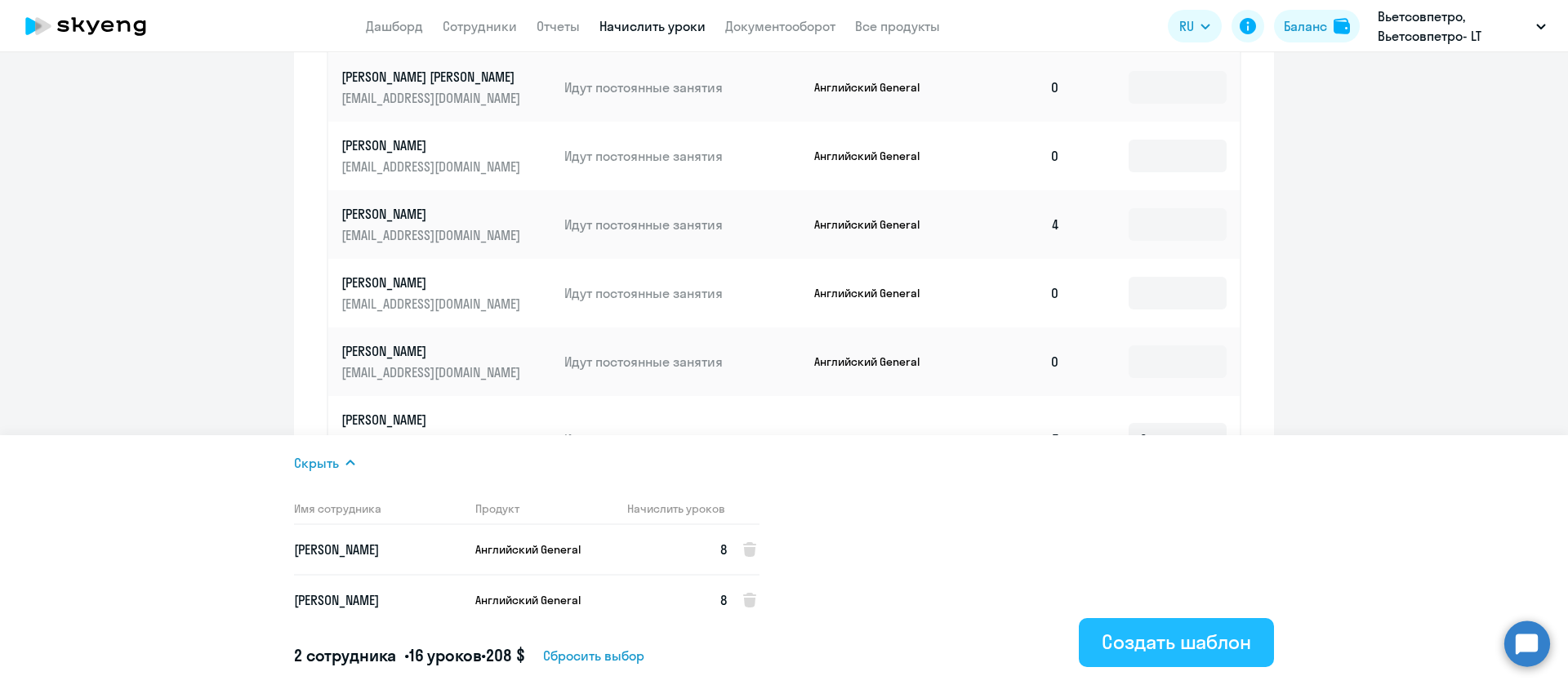
click at [1235, 644] on div "Создать шаблон" at bounding box center [1175, 641] width 149 height 26
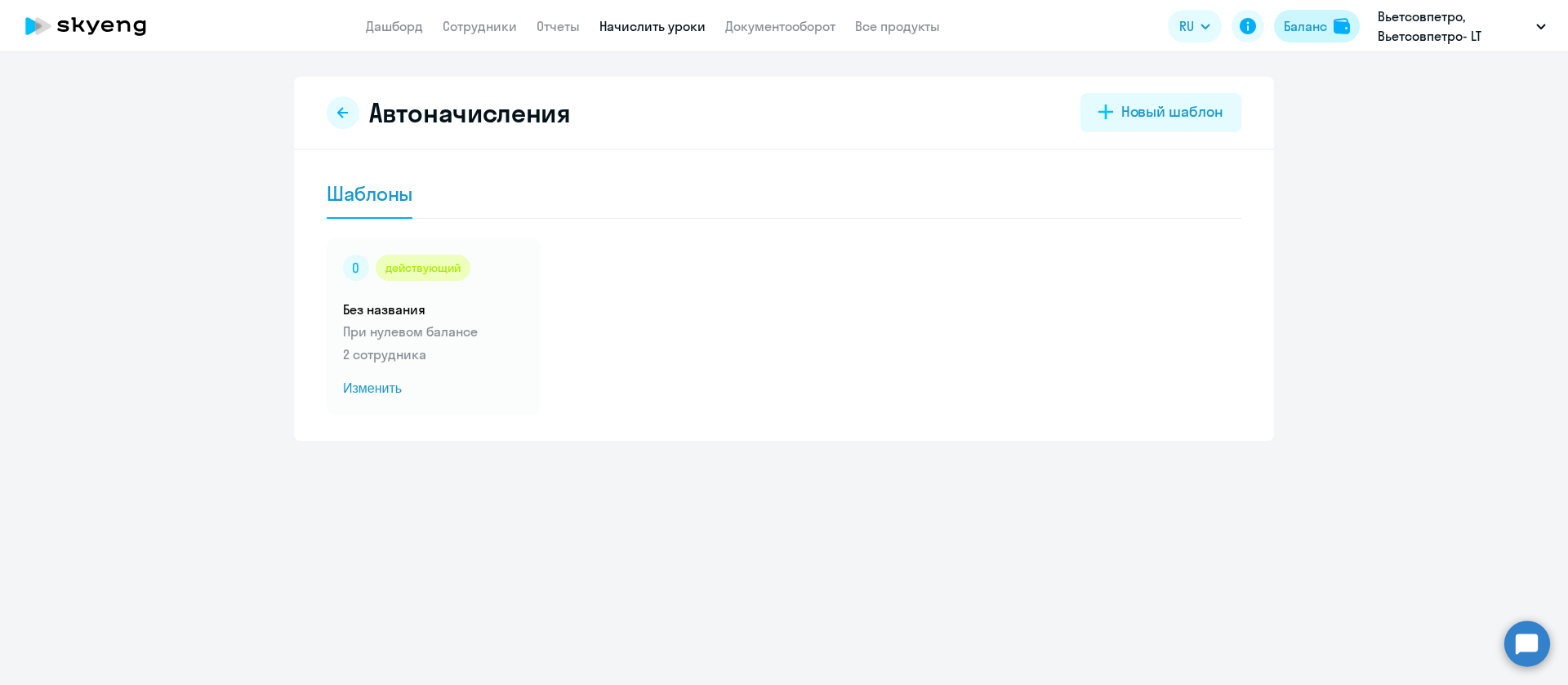
click at [1318, 22] on div "Баланс" at bounding box center [1306, 26] width 44 height 20
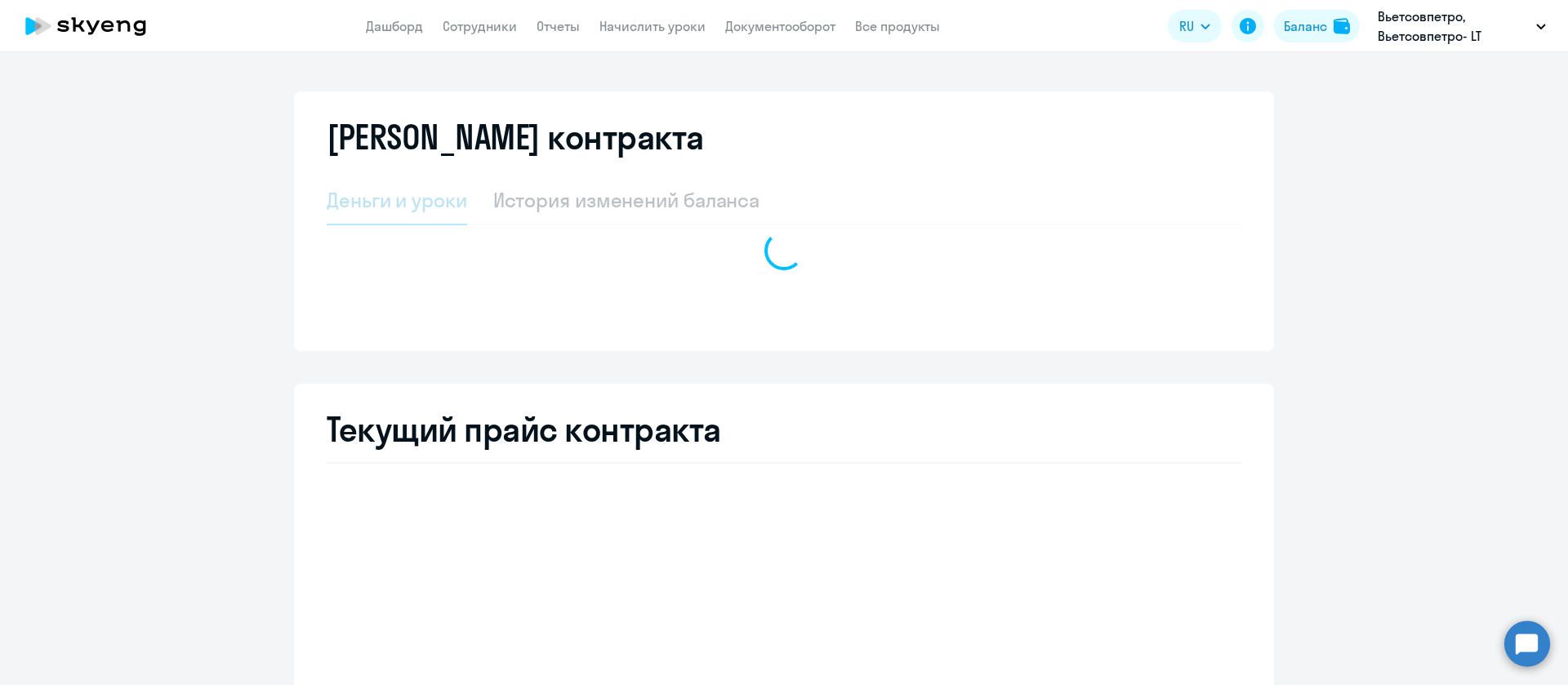
select select "english_adult_not_native_speaker"
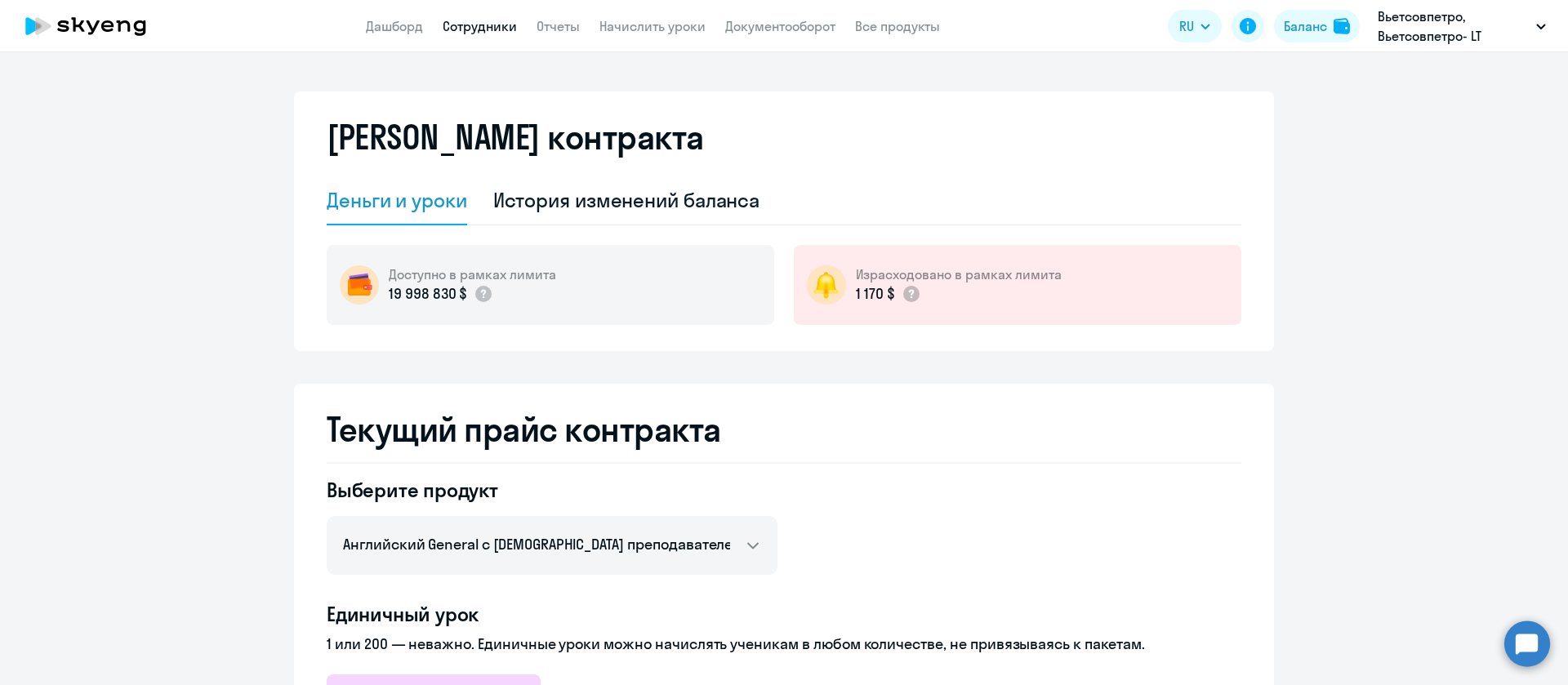
click at [480, 29] on link "Сотрудники" at bounding box center [479, 26] width 74 height 16
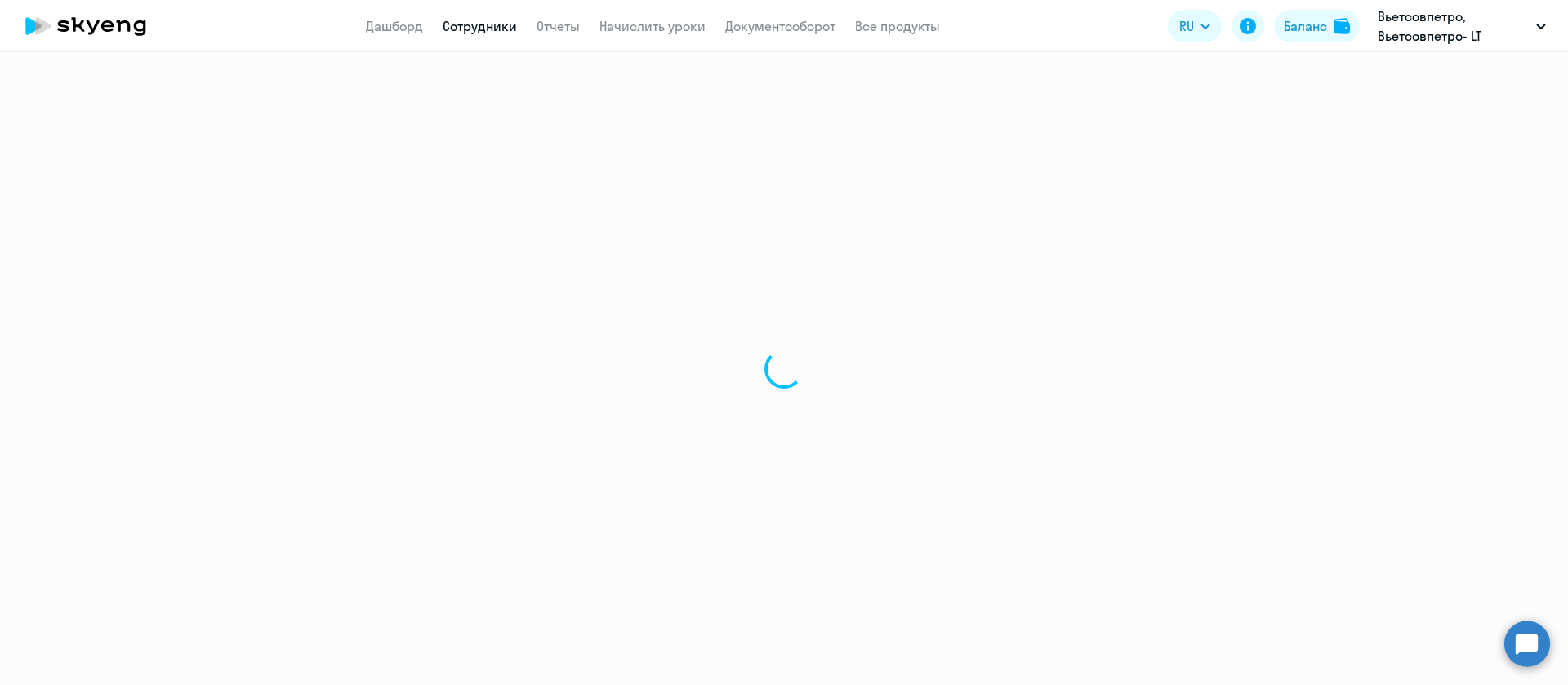
select select "30"
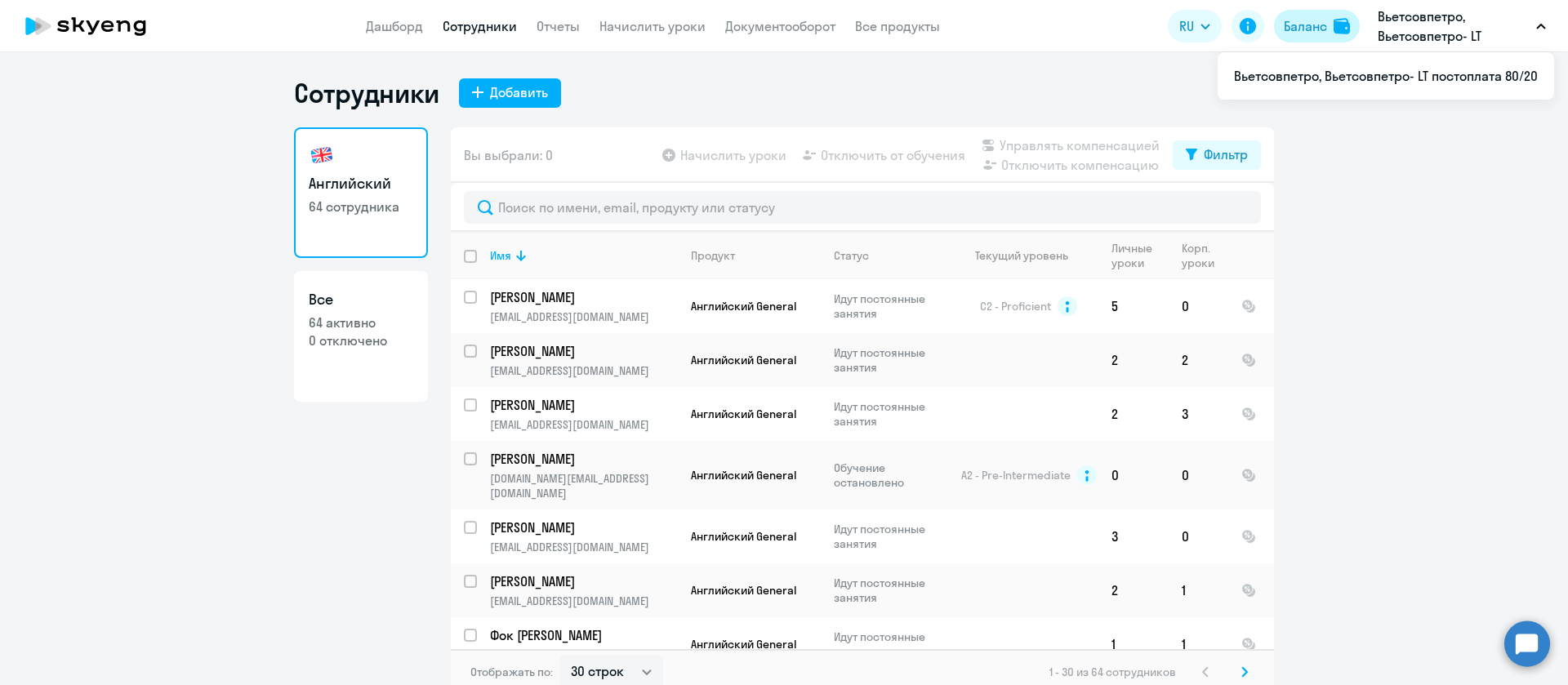
click at [1293, 20] on div "Баланс" at bounding box center [1306, 26] width 44 height 20
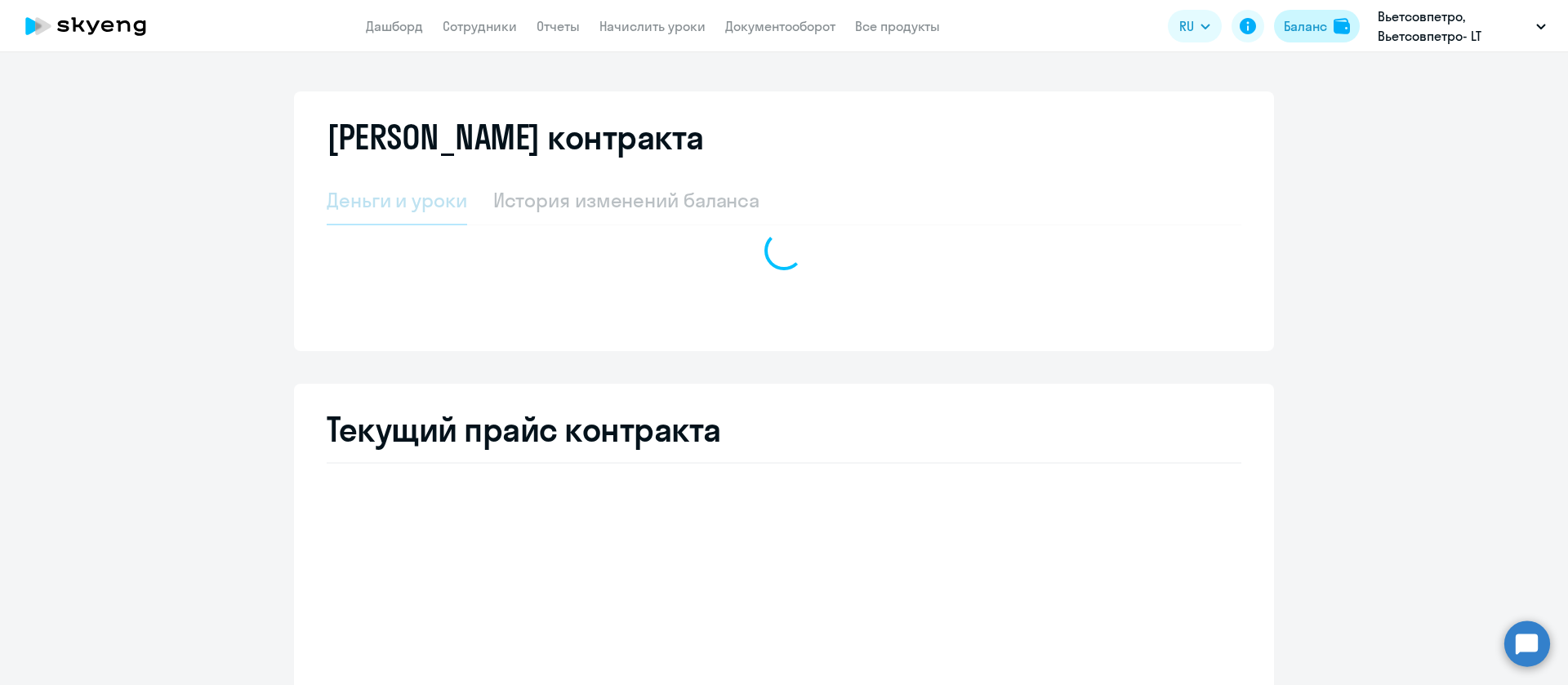
select select "english_adult_not_native_speaker"
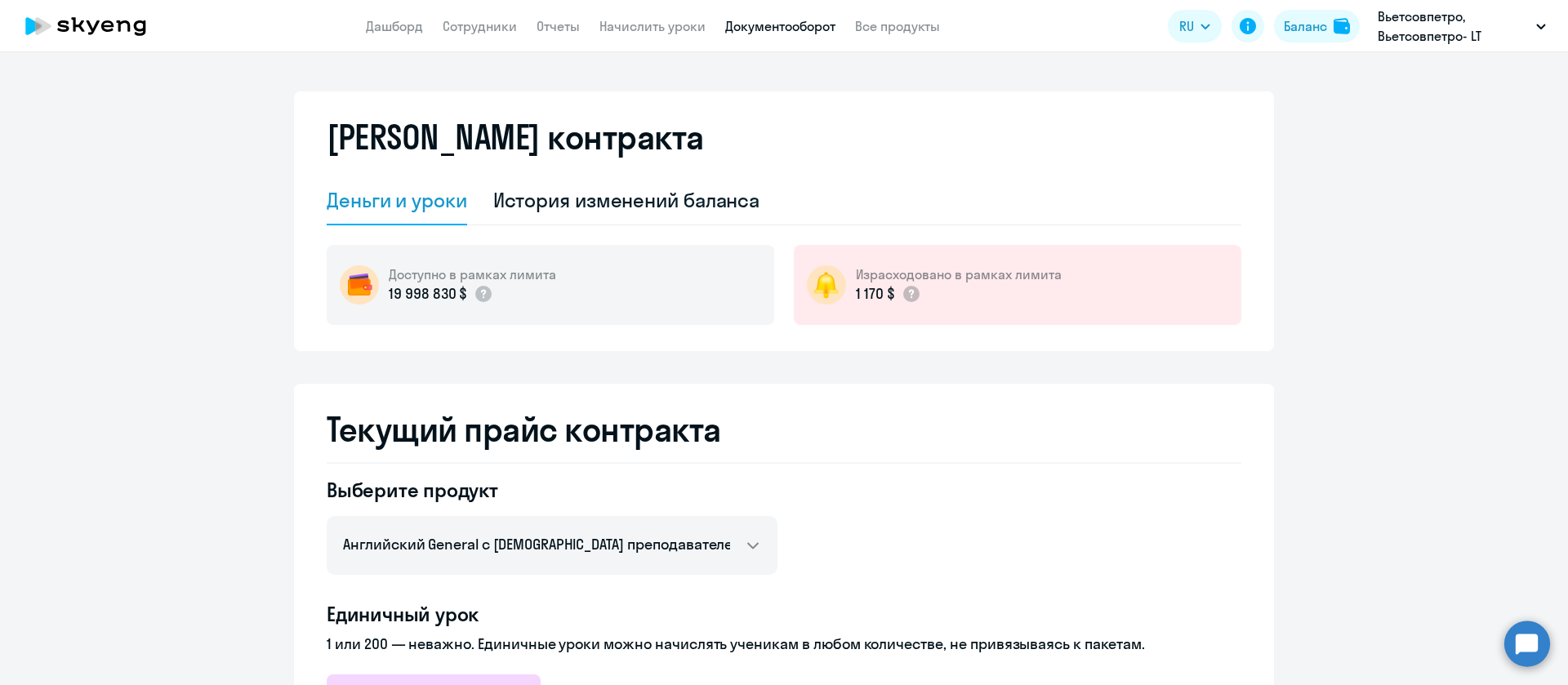
click at [795, 20] on link "Документооборот" at bounding box center [780, 26] width 110 height 16
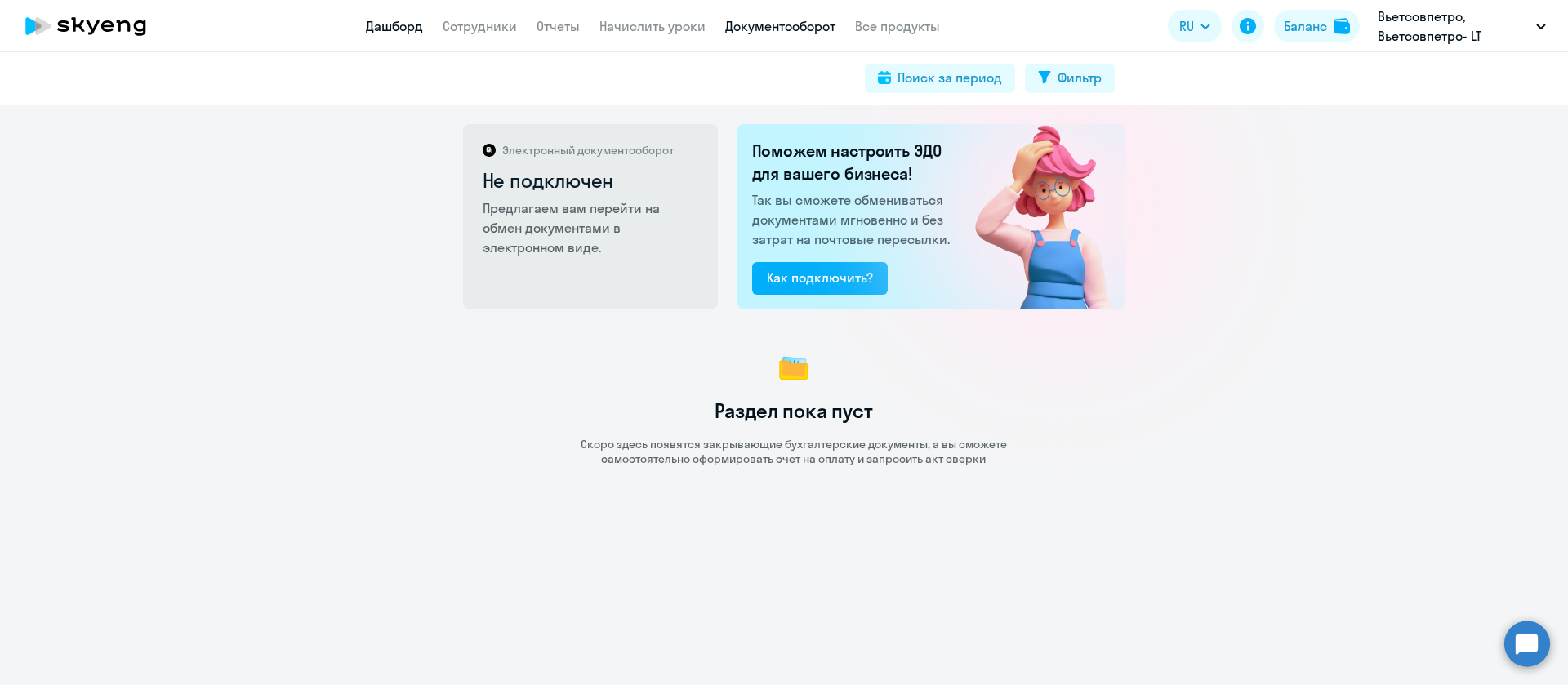
click at [406, 29] on link "Дашборд" at bounding box center [395, 26] width 57 height 16
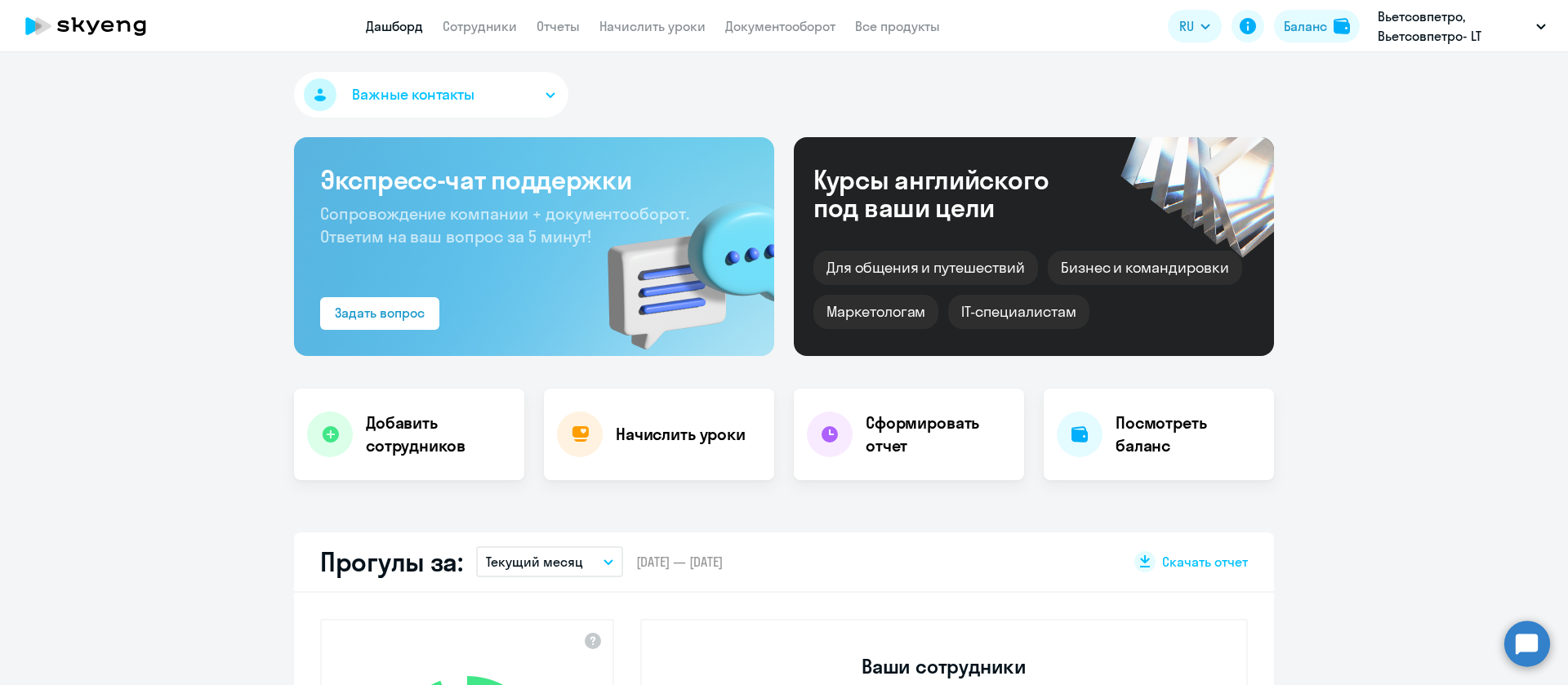
select select "30"
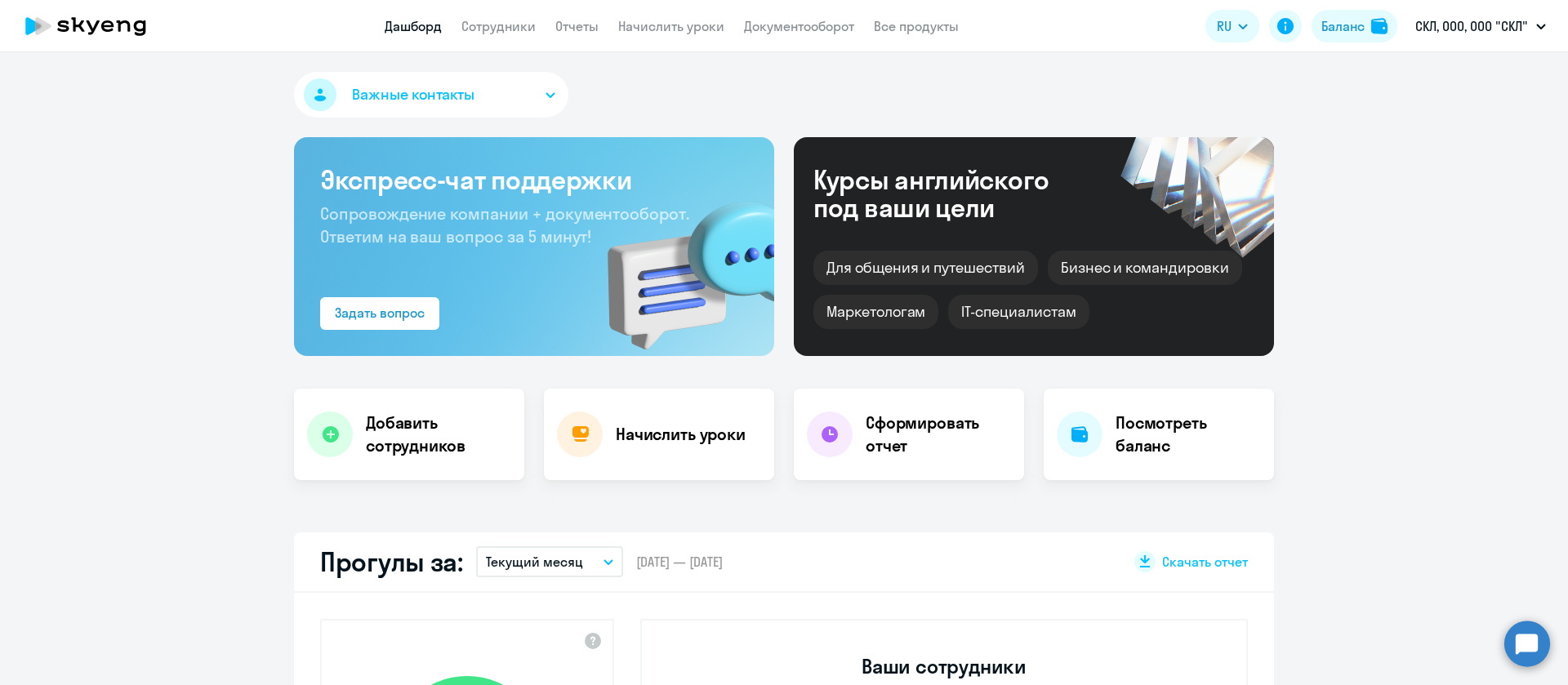
select select "30"
click at [492, 18] on link "Сотрудники" at bounding box center [498, 26] width 74 height 16
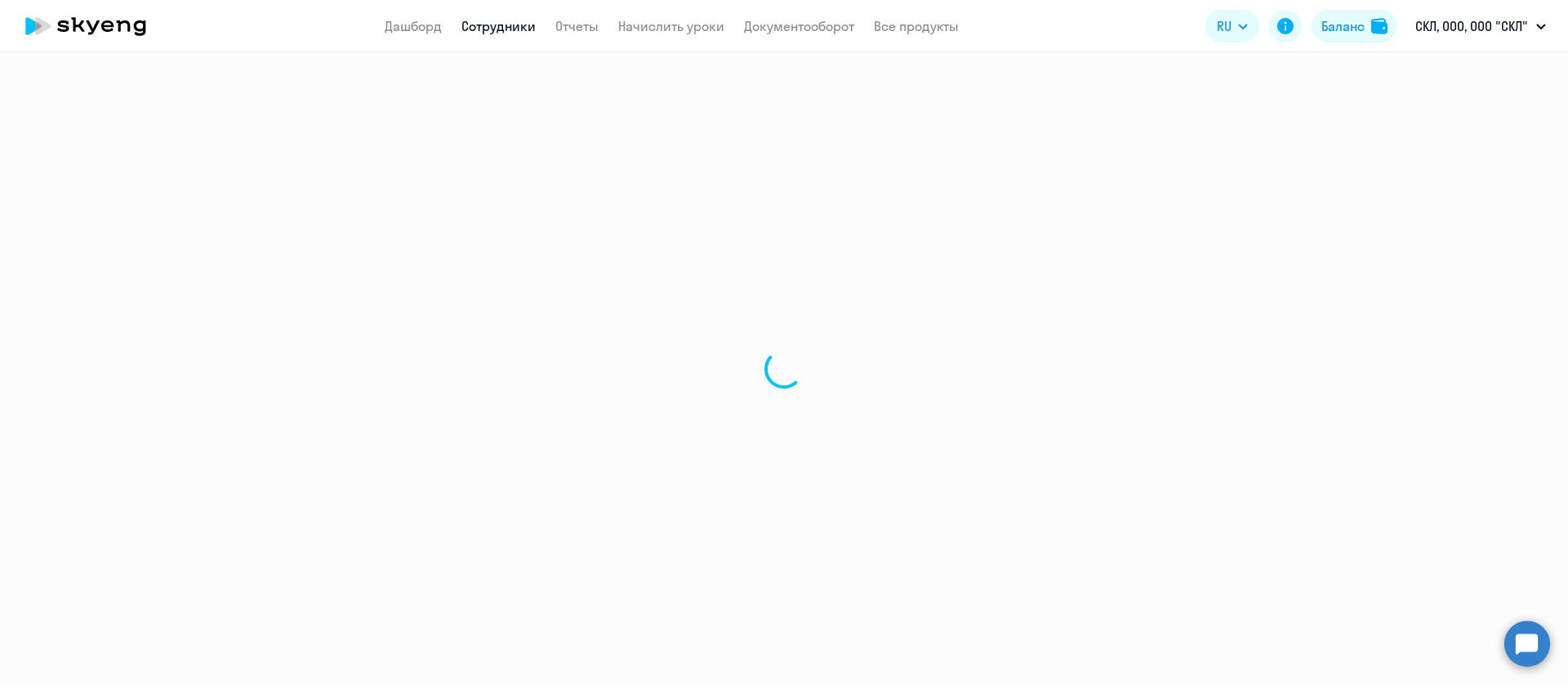
select select "30"
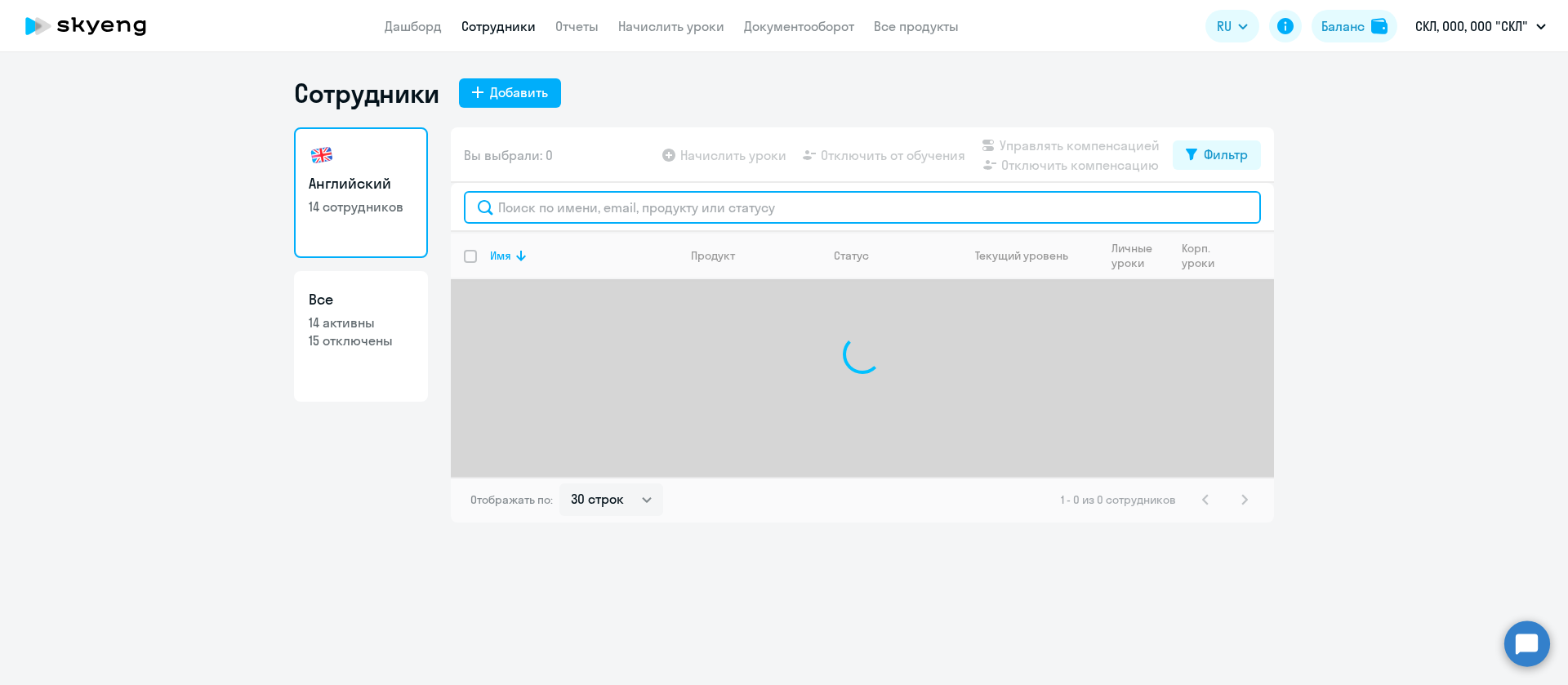
click at [509, 200] on input "text" at bounding box center [862, 207] width 797 height 32
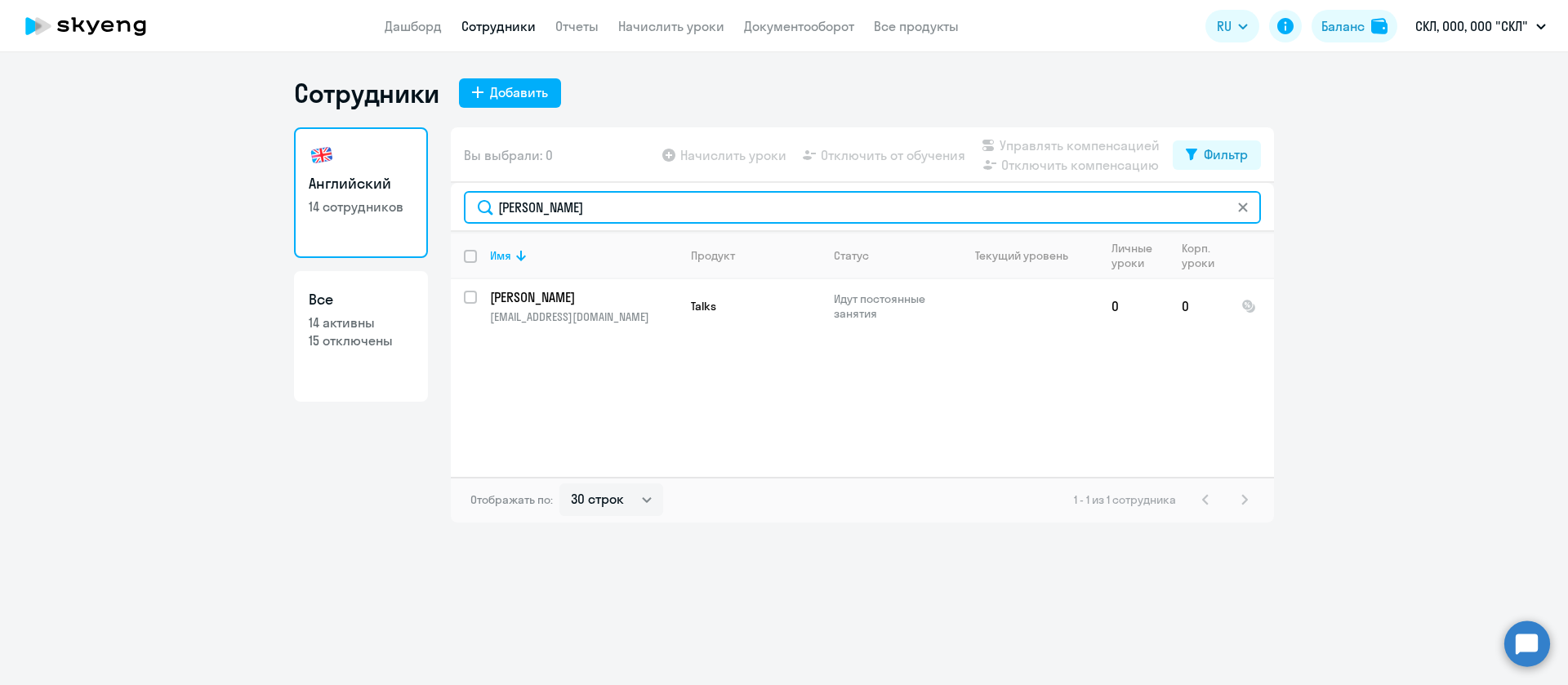
type input "[PERSON_NAME]"
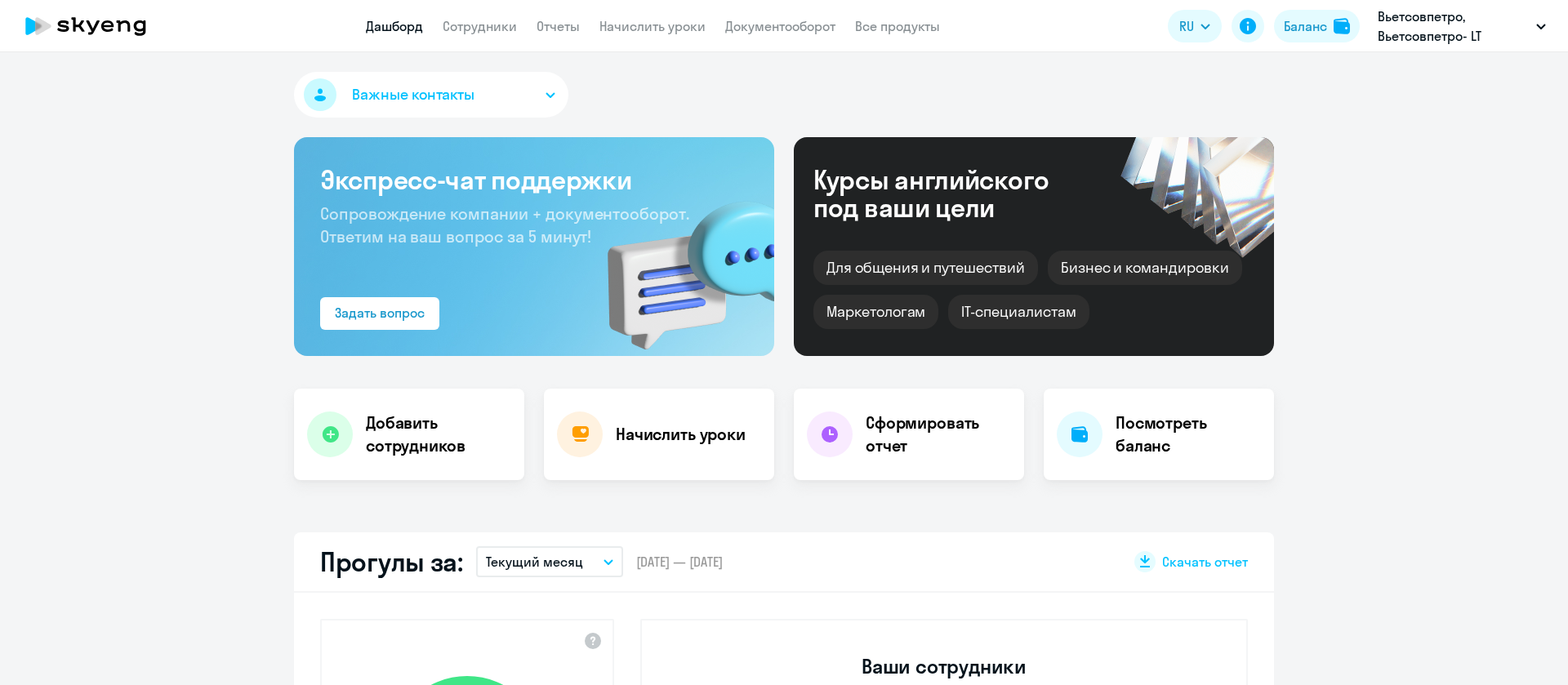
select select "30"
click at [476, 29] on link "Сотрудники" at bounding box center [479, 26] width 74 height 16
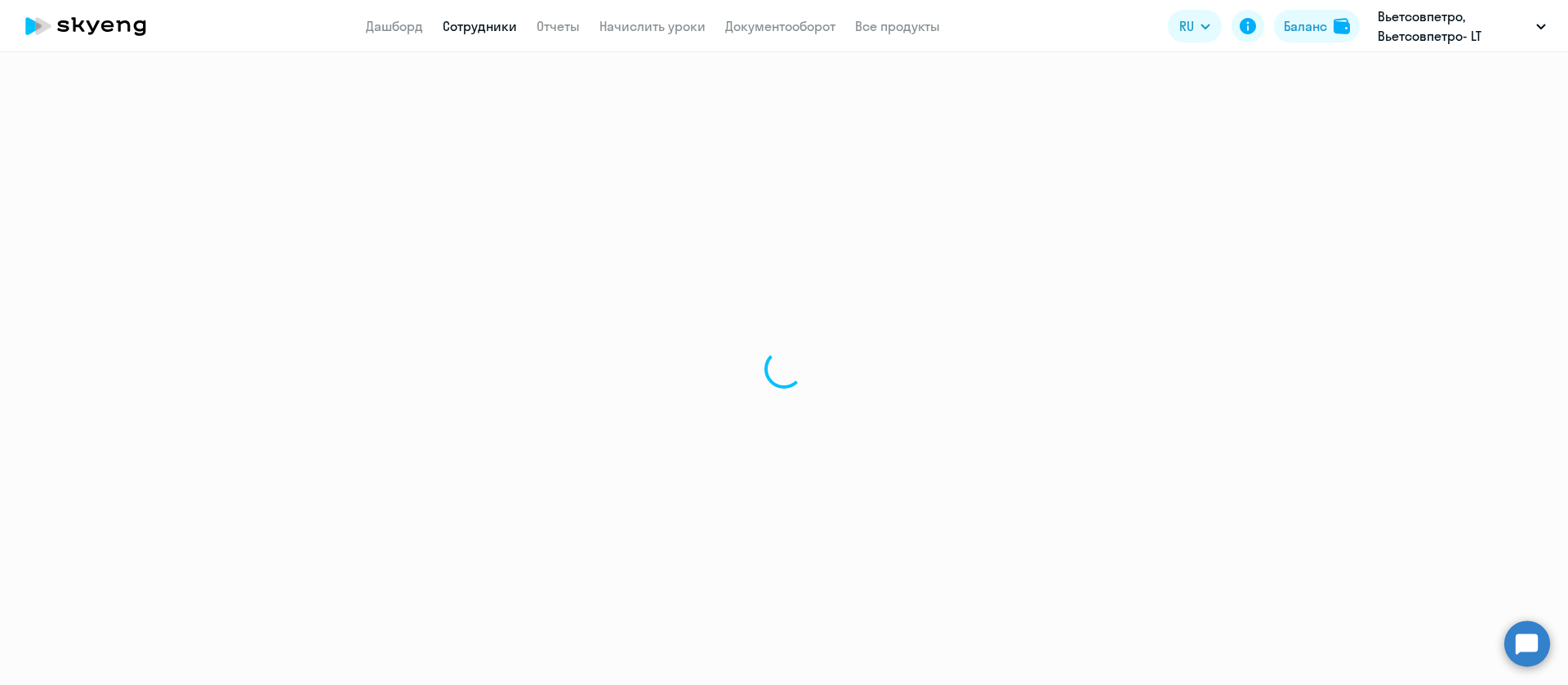
select select "30"
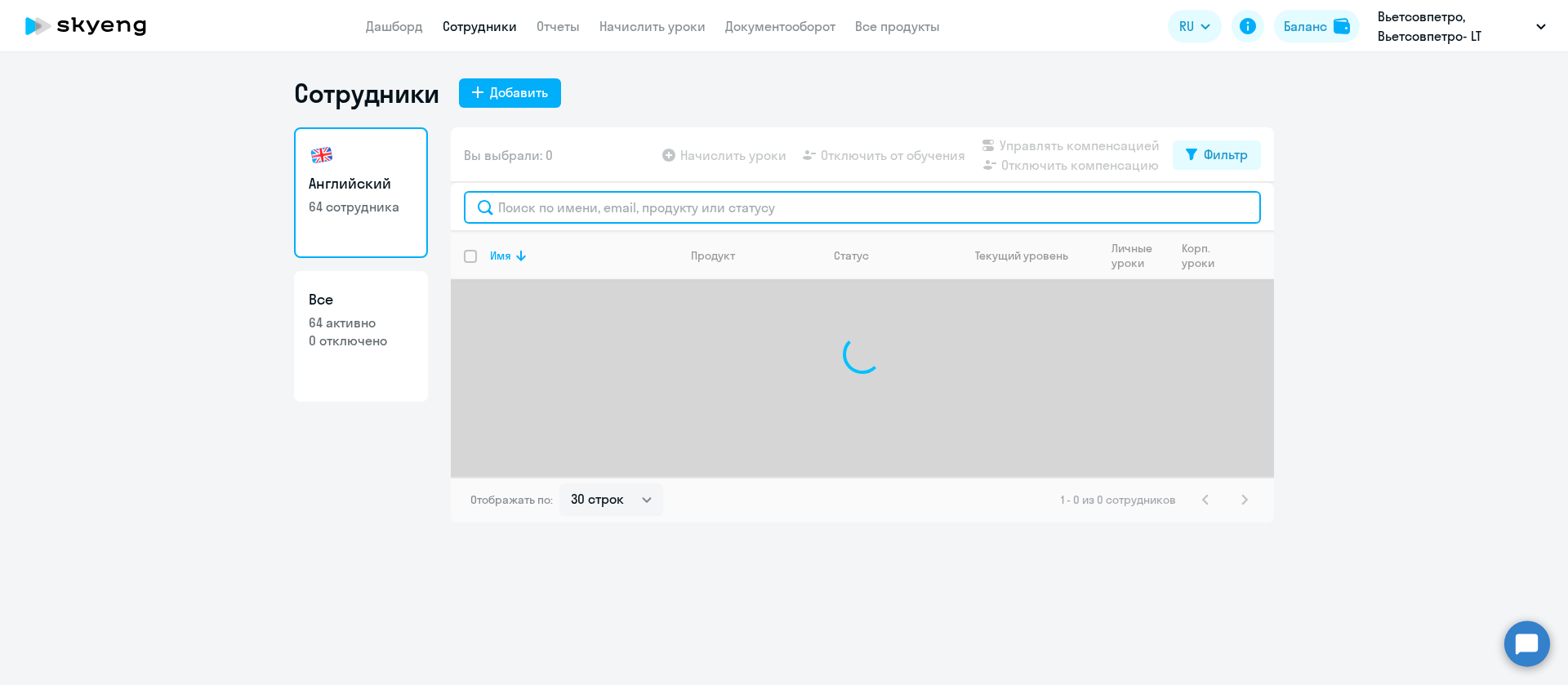
click at [638, 211] on input "text" at bounding box center [862, 207] width 797 height 32
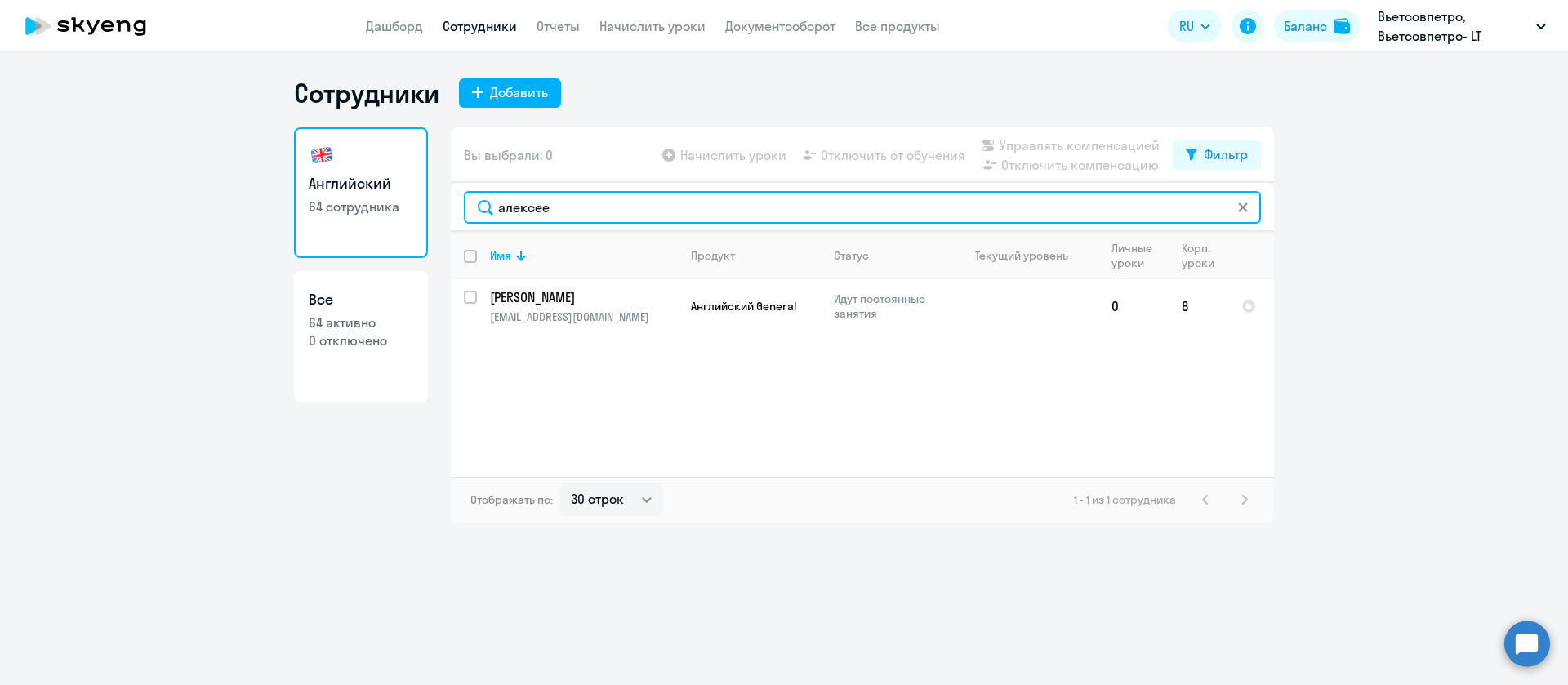
drag, startPoint x: 623, startPoint y: 194, endPoint x: 262, endPoint y: 191, distance: 361.0
click at [262, 191] on ng-component "Сотрудники Добавить Английский 64 сотрудника Все 64 активно 0 отключено Вы выбр…" at bounding box center [784, 300] width 1568 height 446
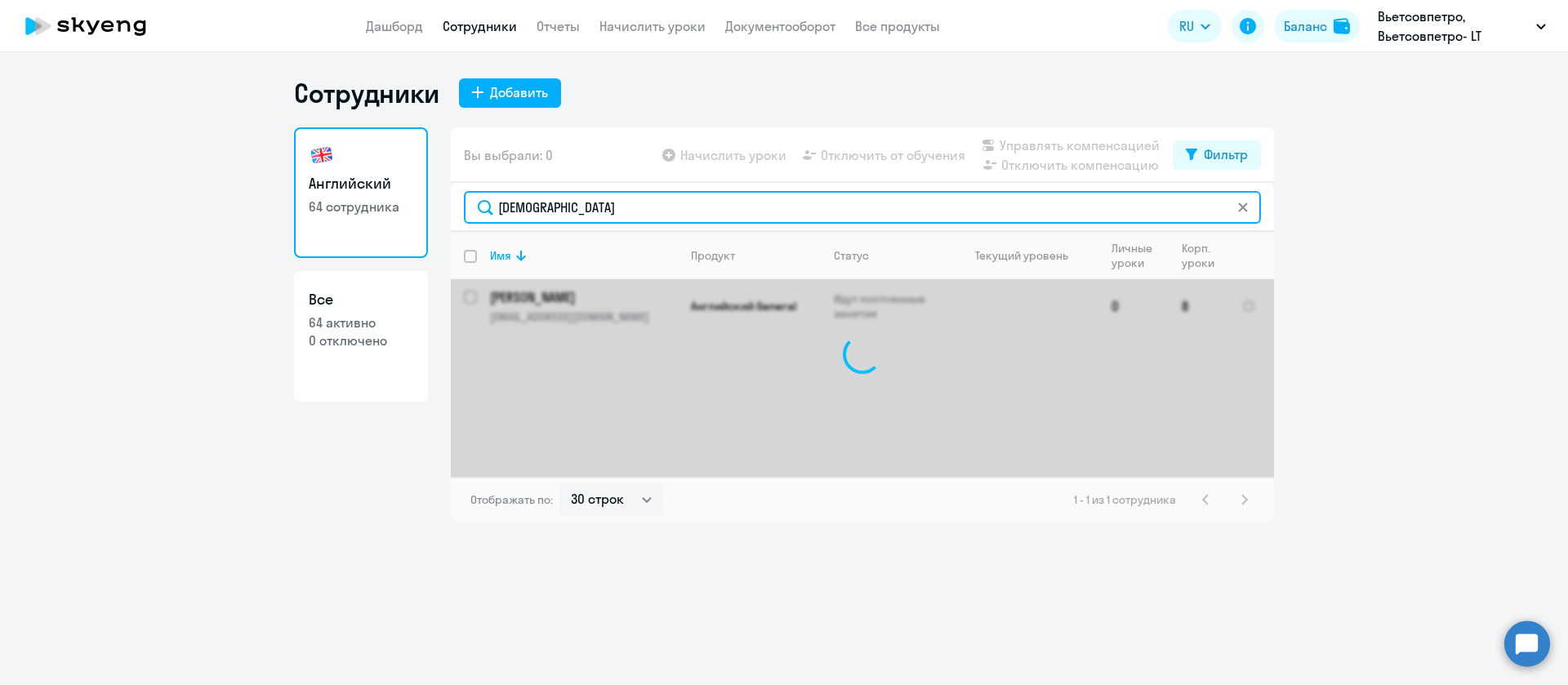
type input "[DEMOGRAPHIC_DATA]"
